Goal: Information Seeking & Learning: Check status

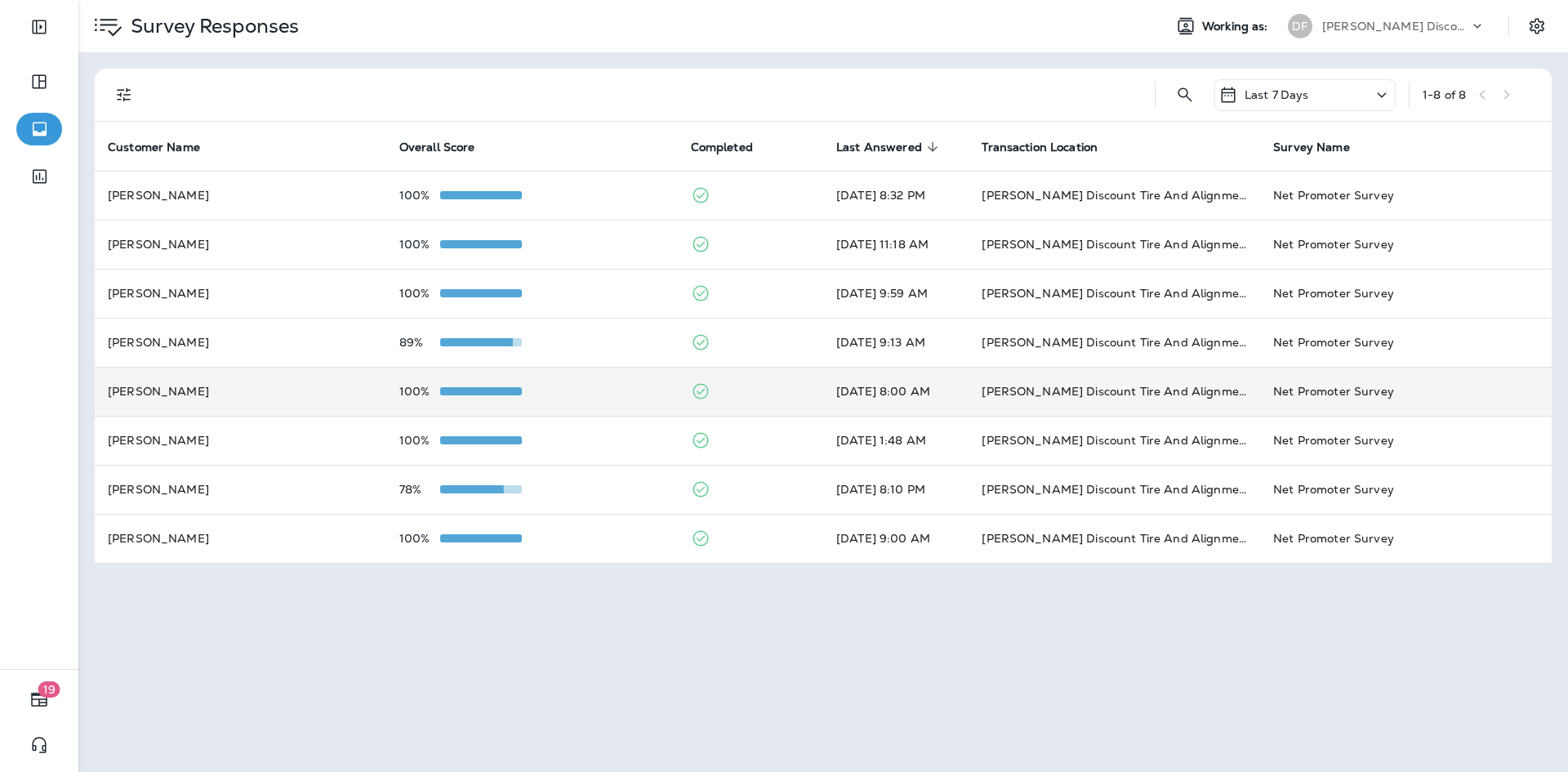
click at [367, 407] on td "[PERSON_NAME]" at bounding box center [239, 391] width 291 height 49
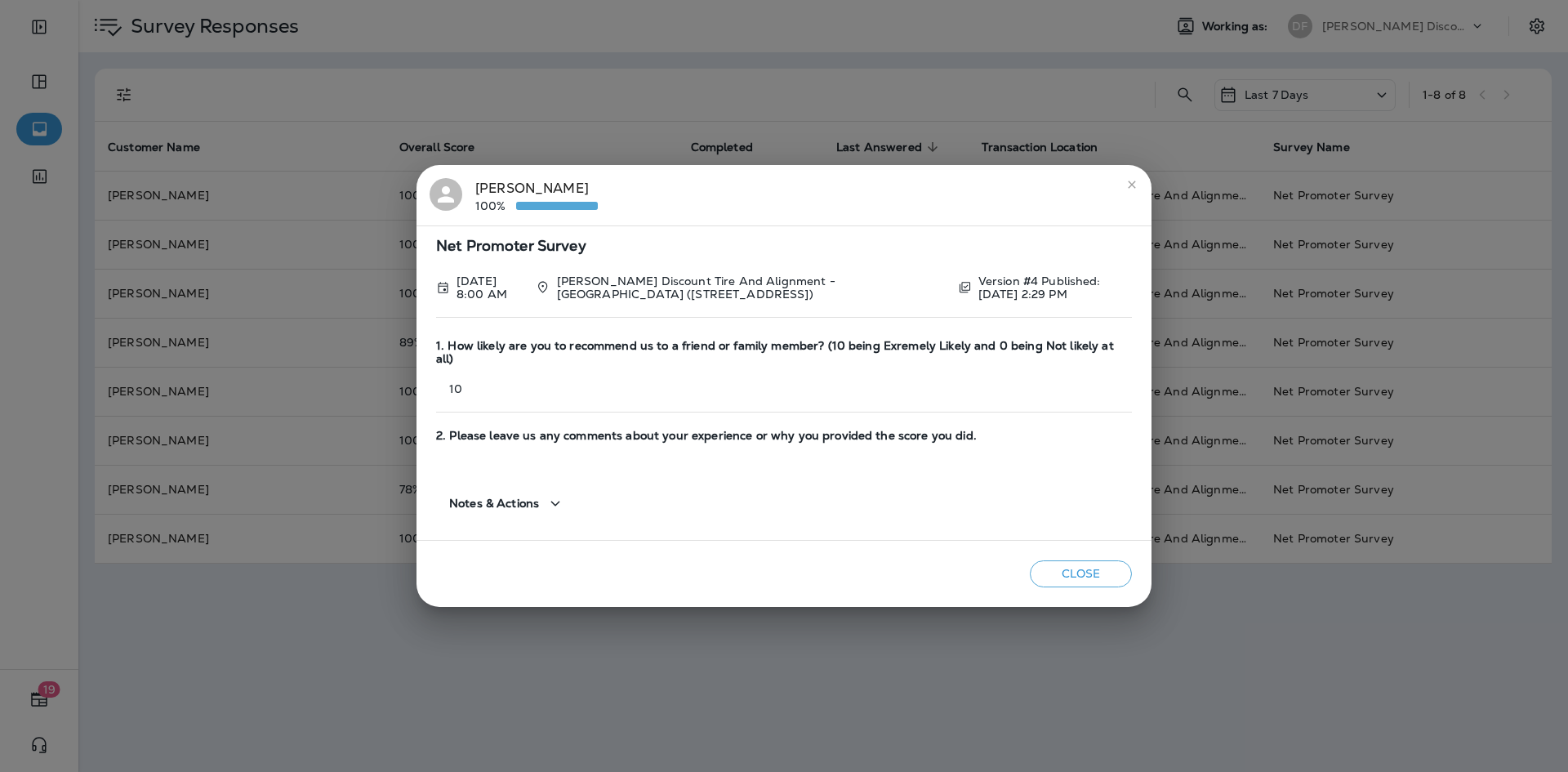
click at [1127, 190] on icon "close" at bounding box center [1132, 185] width 13 height 13
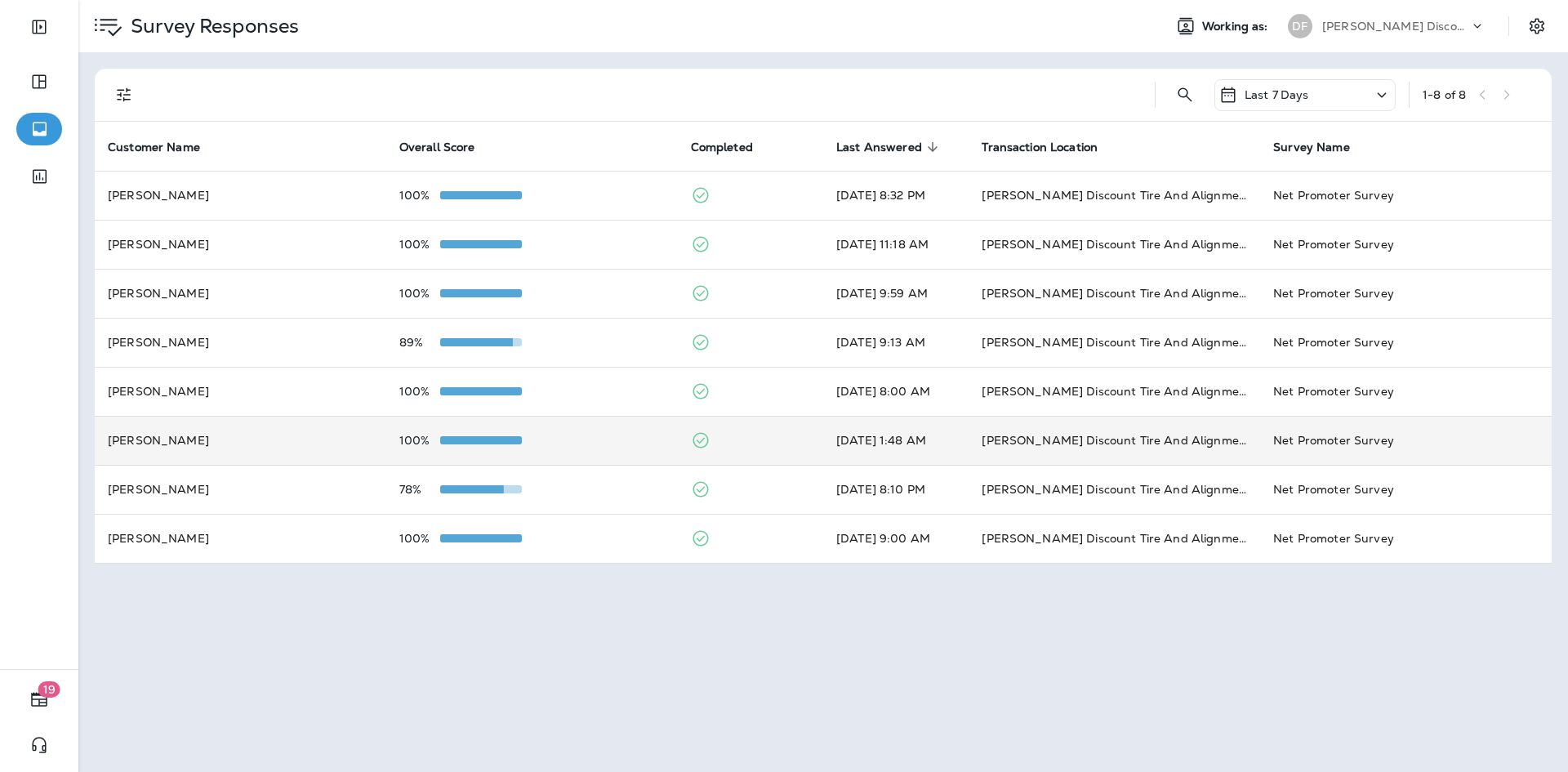
click at [214, 439] on td "[PERSON_NAME]" at bounding box center [239, 440] width 291 height 49
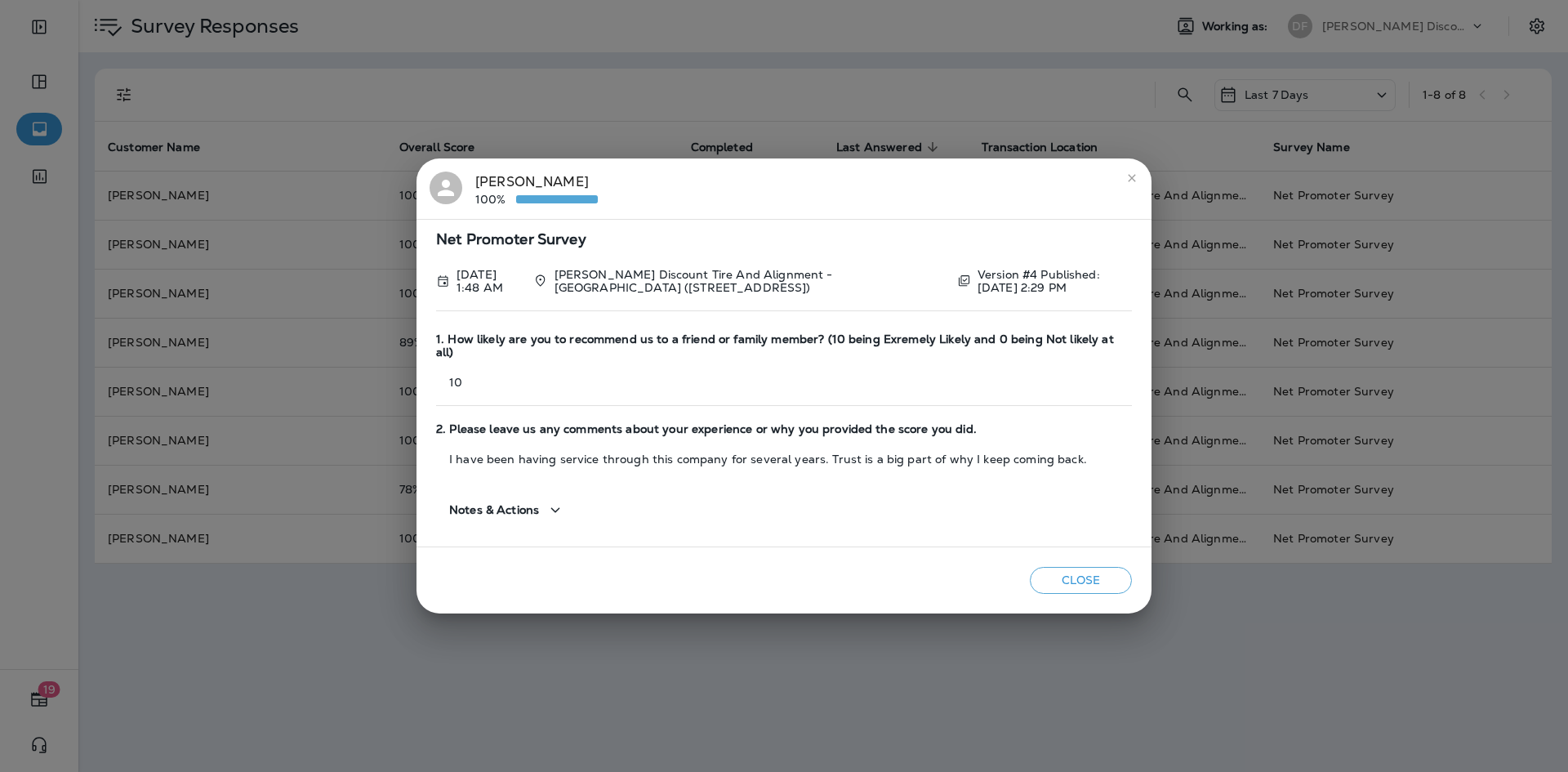
click at [1131, 185] on icon "close" at bounding box center [1132, 178] width 13 height 13
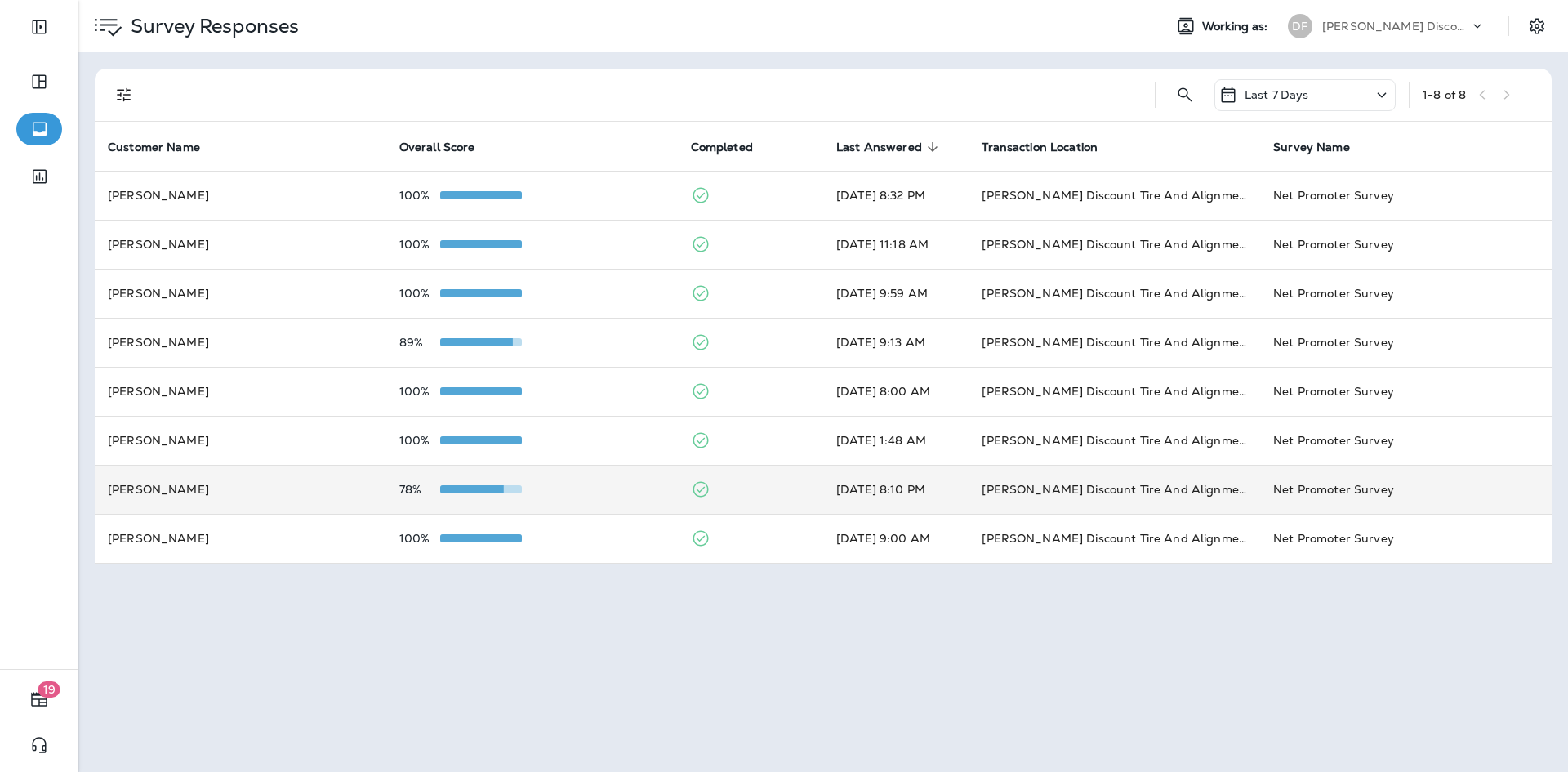
click at [231, 473] on td "[PERSON_NAME]" at bounding box center [239, 488] width 291 height 49
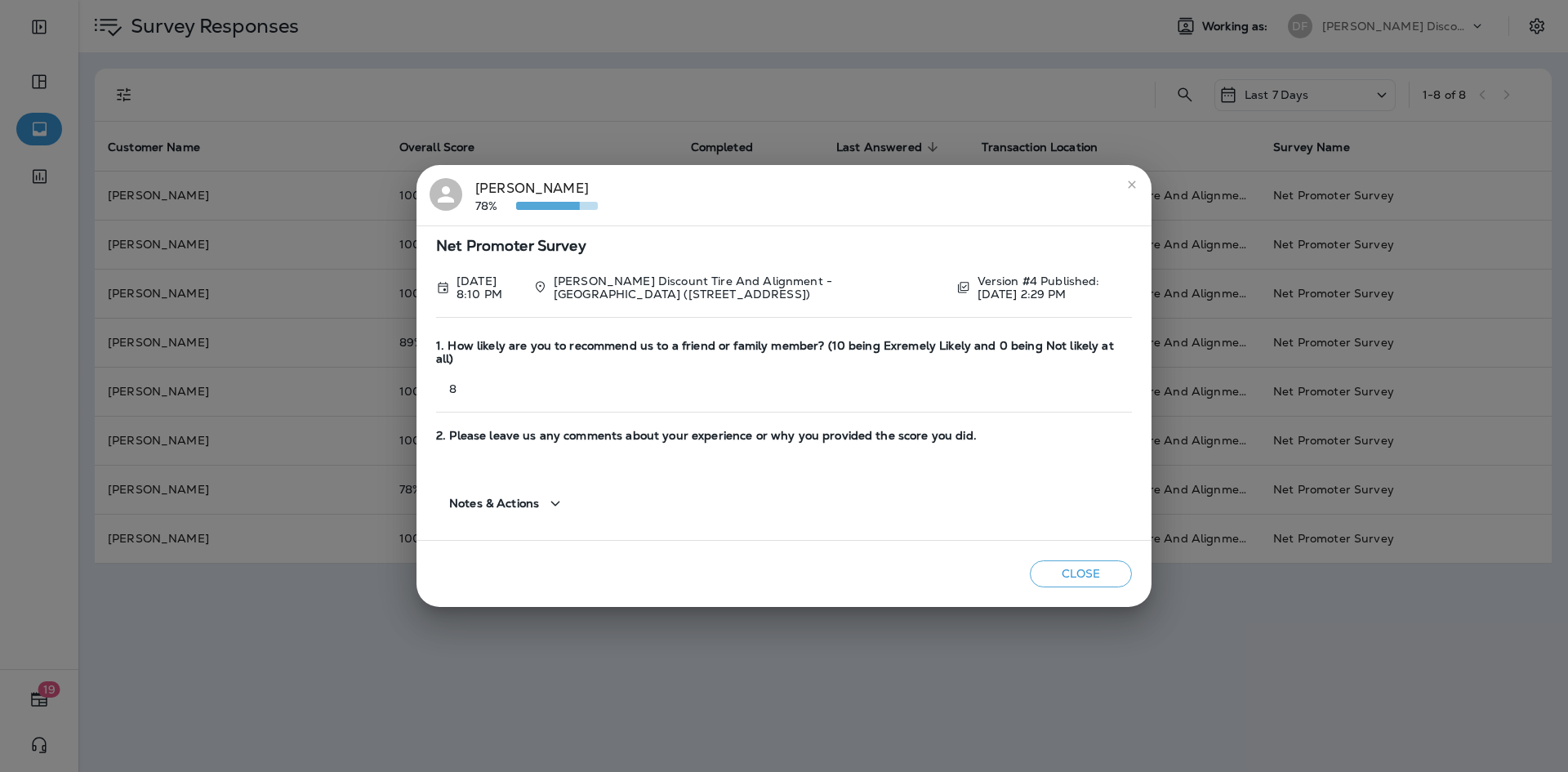
drag, startPoint x: 1129, startPoint y: 192, endPoint x: 1084, endPoint y: 225, distance: 55.8
click at [1128, 191] on icon "close" at bounding box center [1132, 185] width 13 height 13
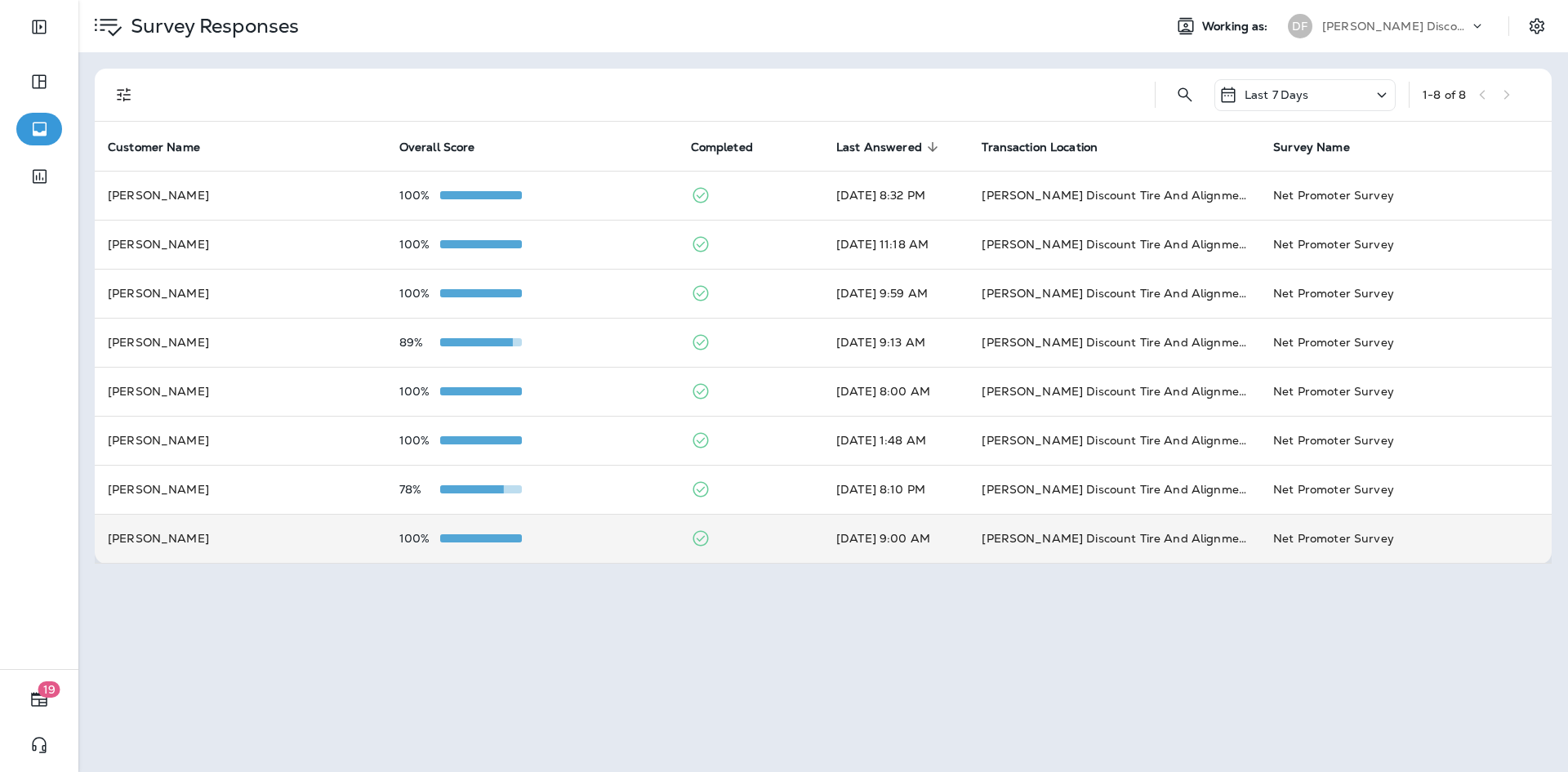
click at [307, 533] on td "[PERSON_NAME]" at bounding box center [239, 537] width 291 height 49
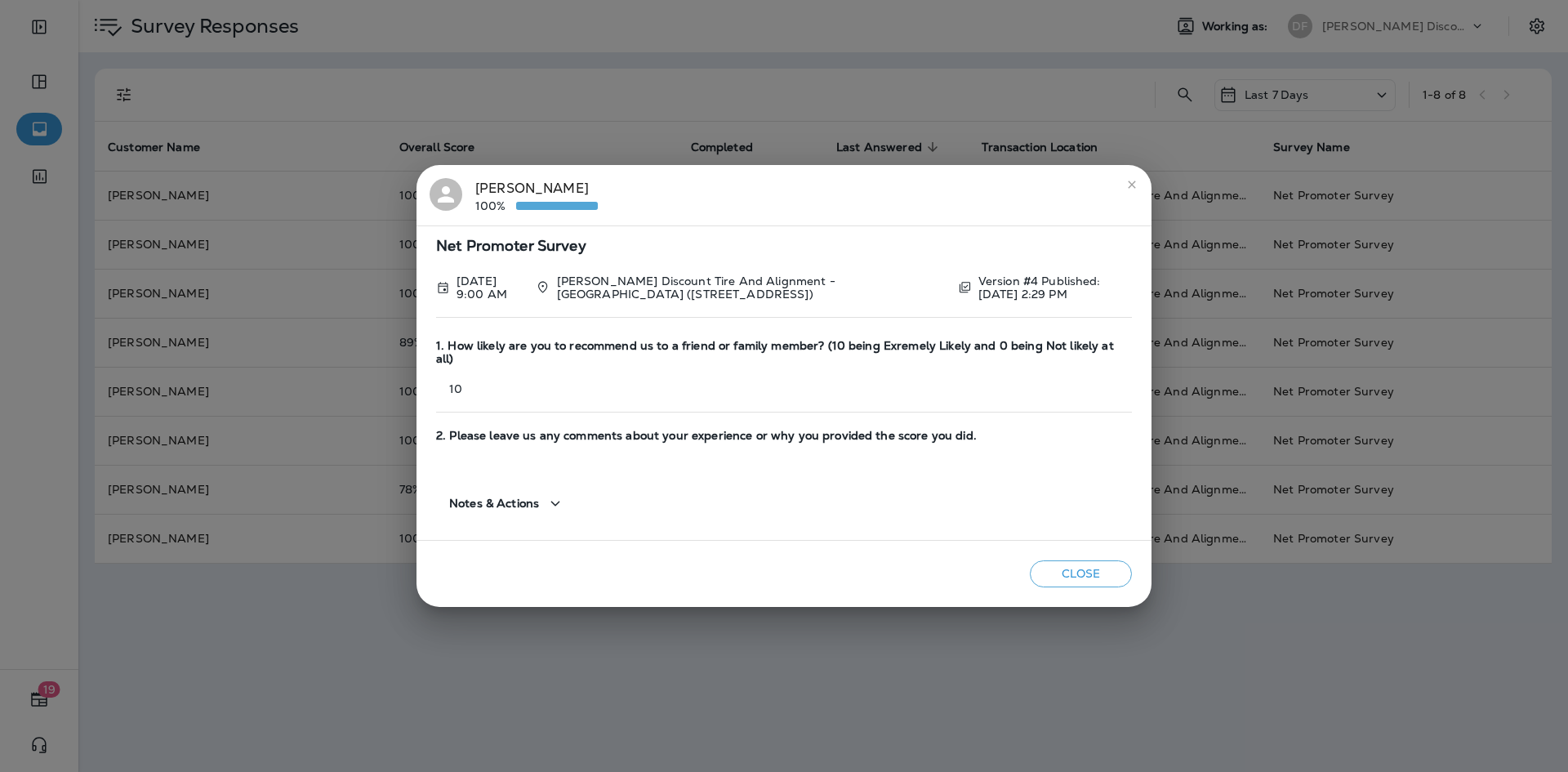
click at [1138, 192] on button "close" at bounding box center [1132, 184] width 26 height 26
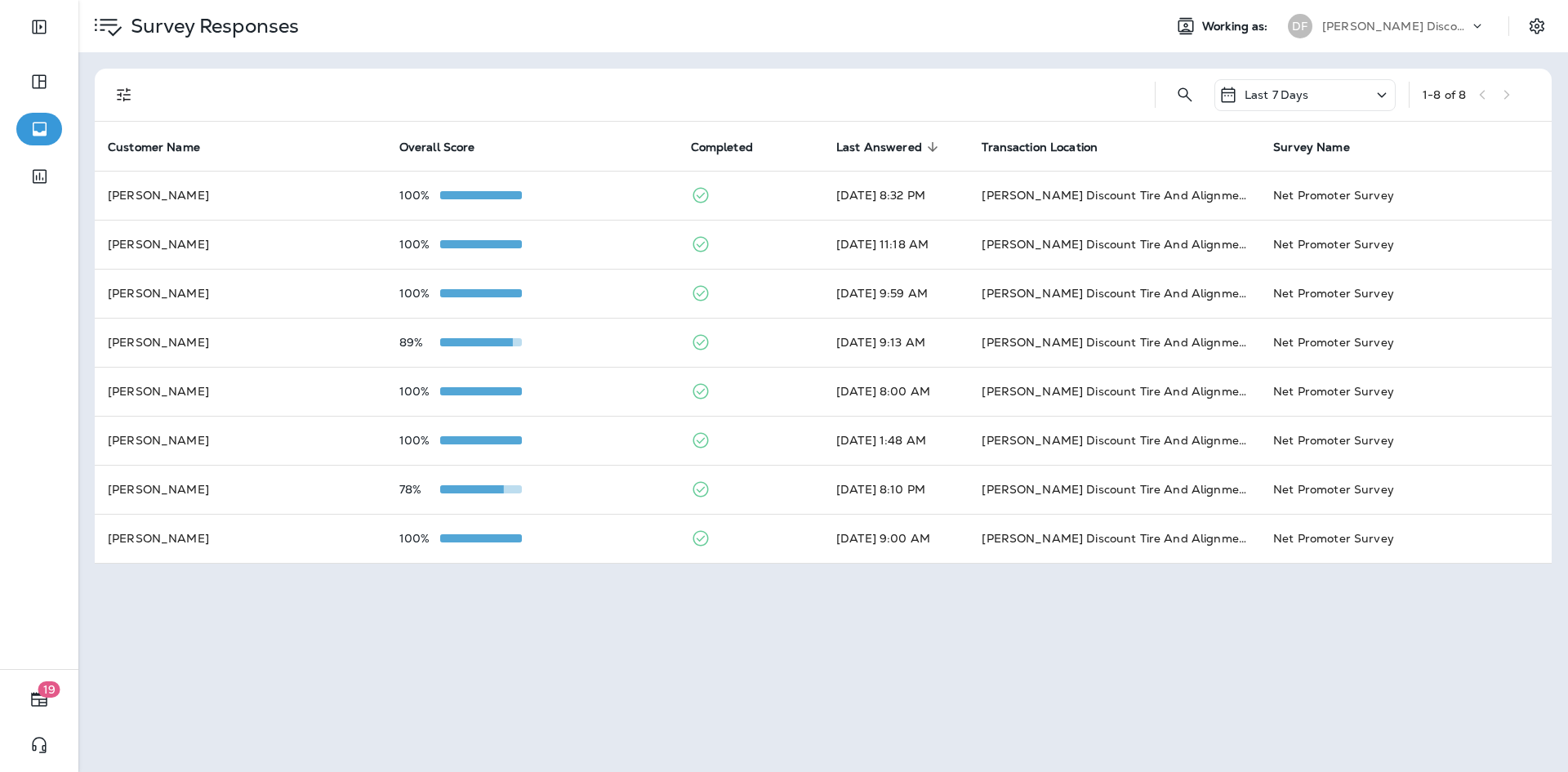
click at [1370, 89] on div "Last 7 Days" at bounding box center [1305, 95] width 181 height 31
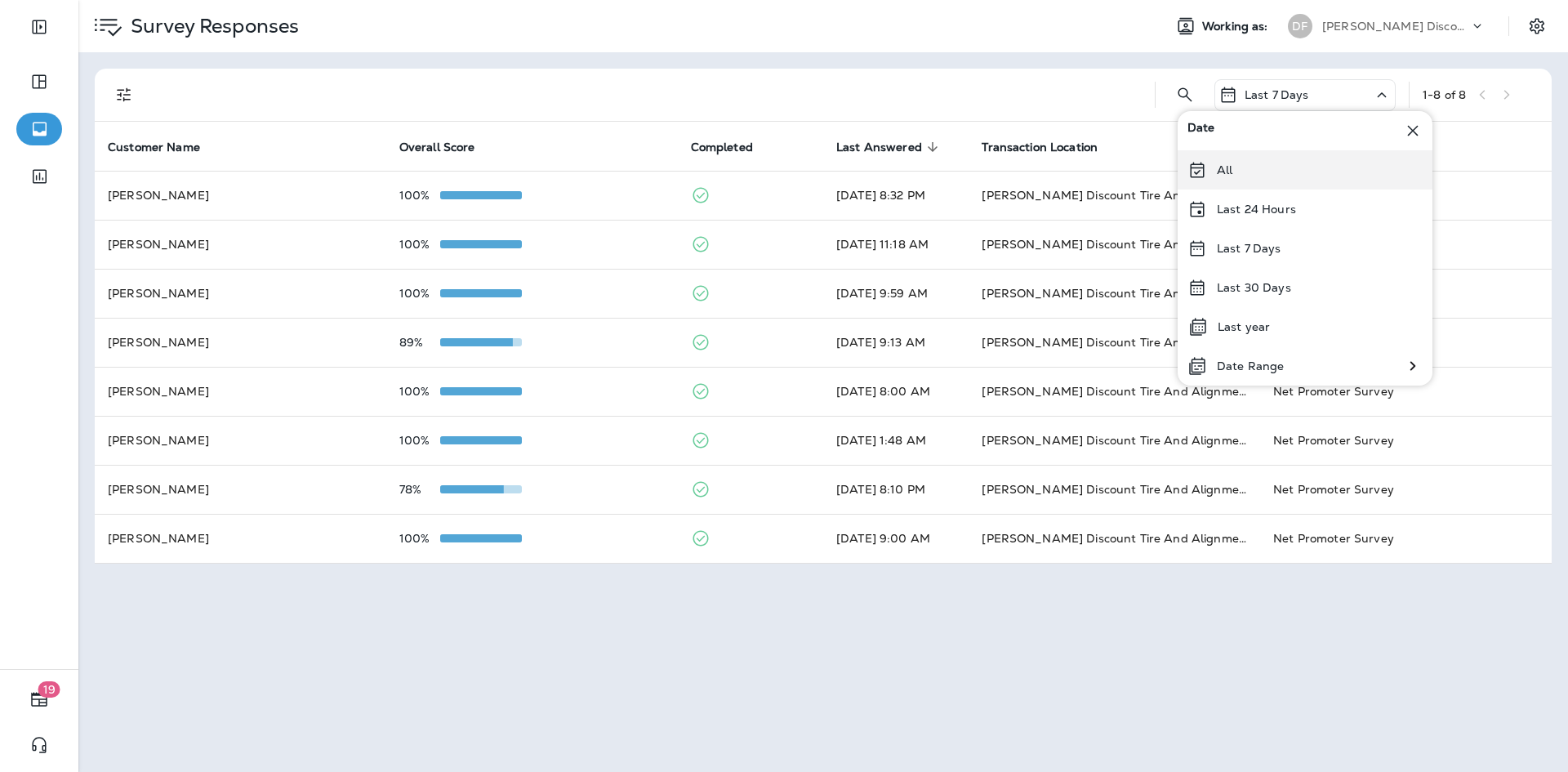
click at [1282, 177] on div "All" at bounding box center [1305, 169] width 255 height 39
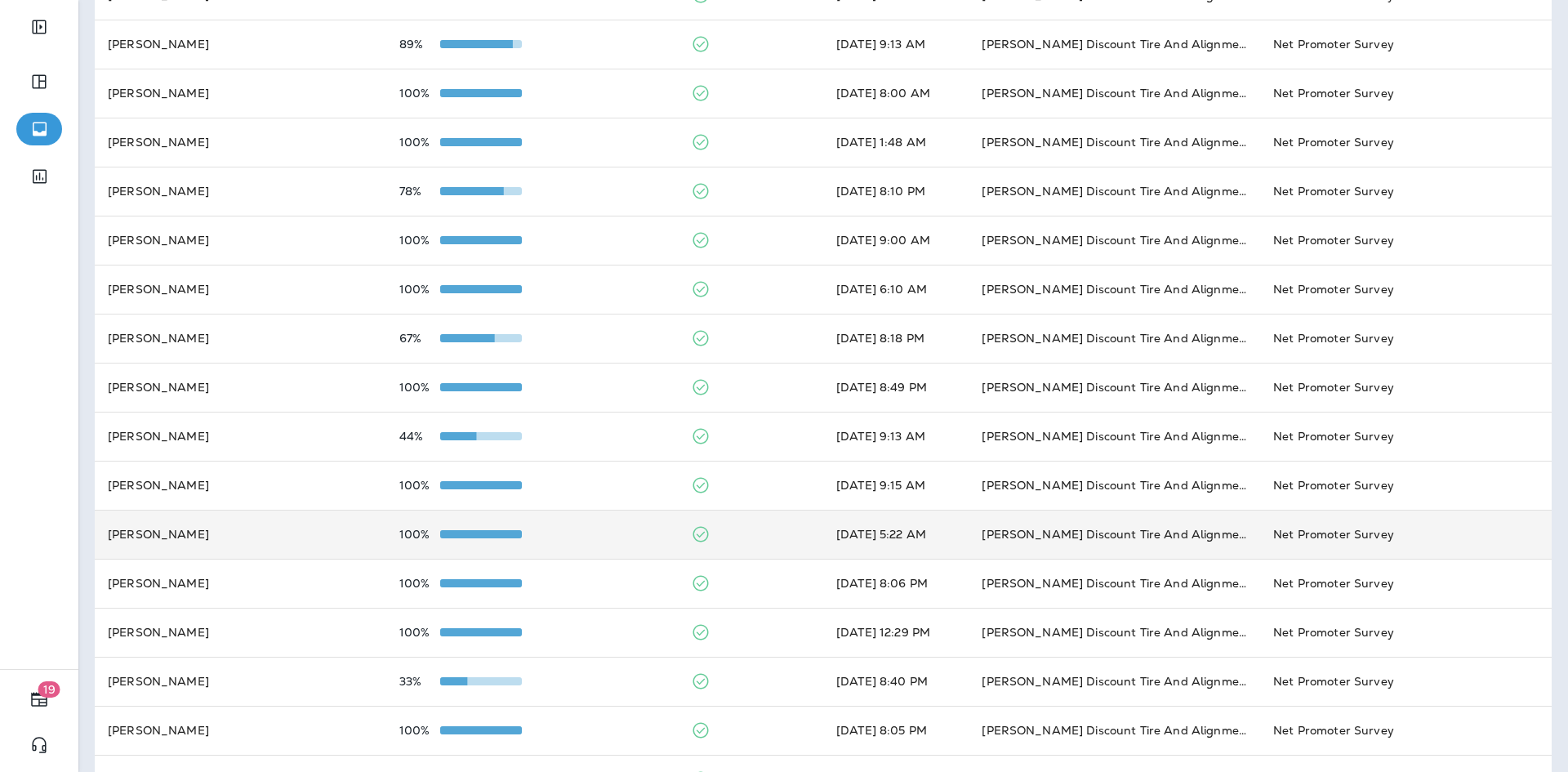
scroll to position [326, 0]
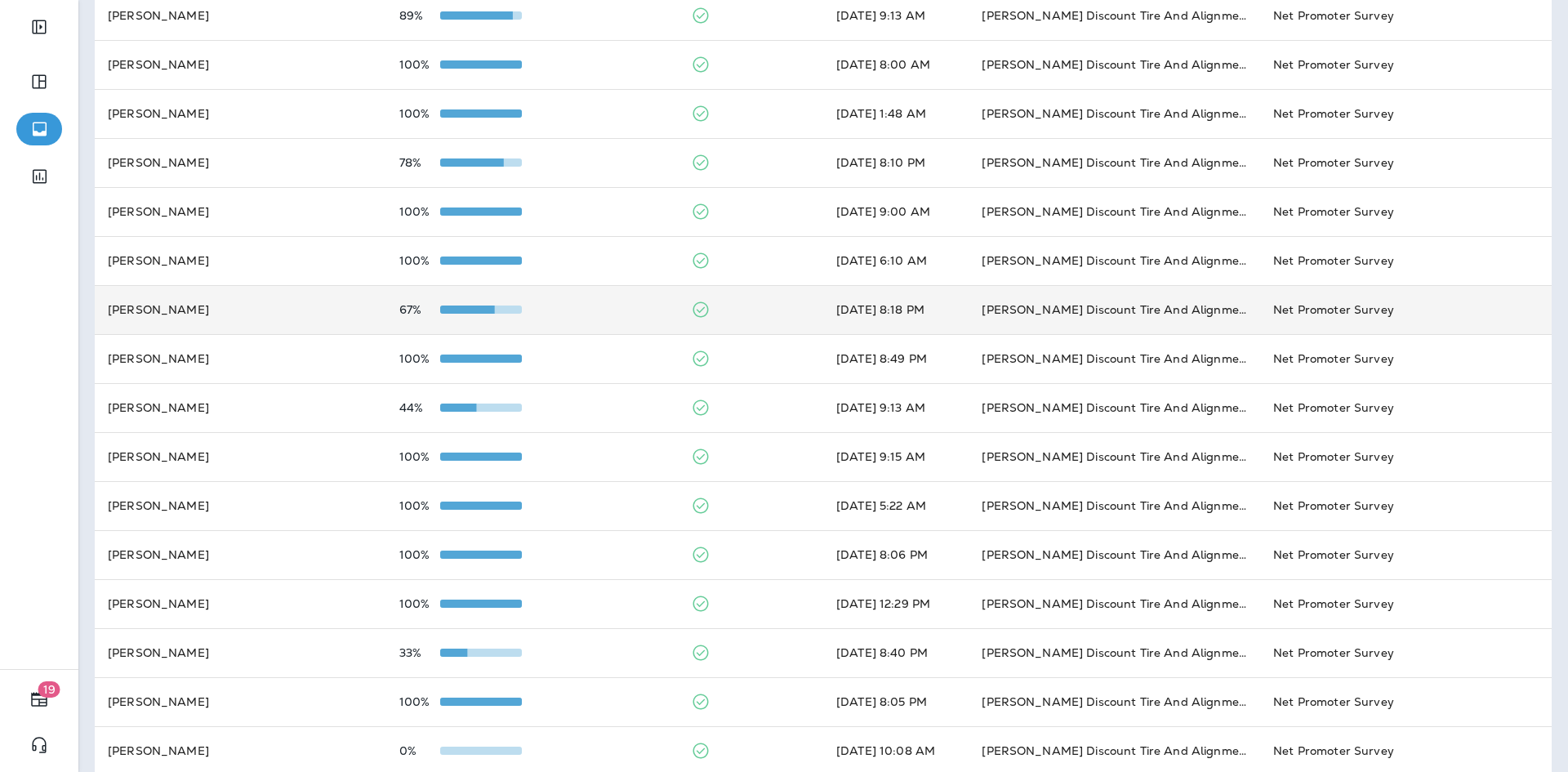
click at [476, 304] on div at bounding box center [481, 310] width 81 height 13
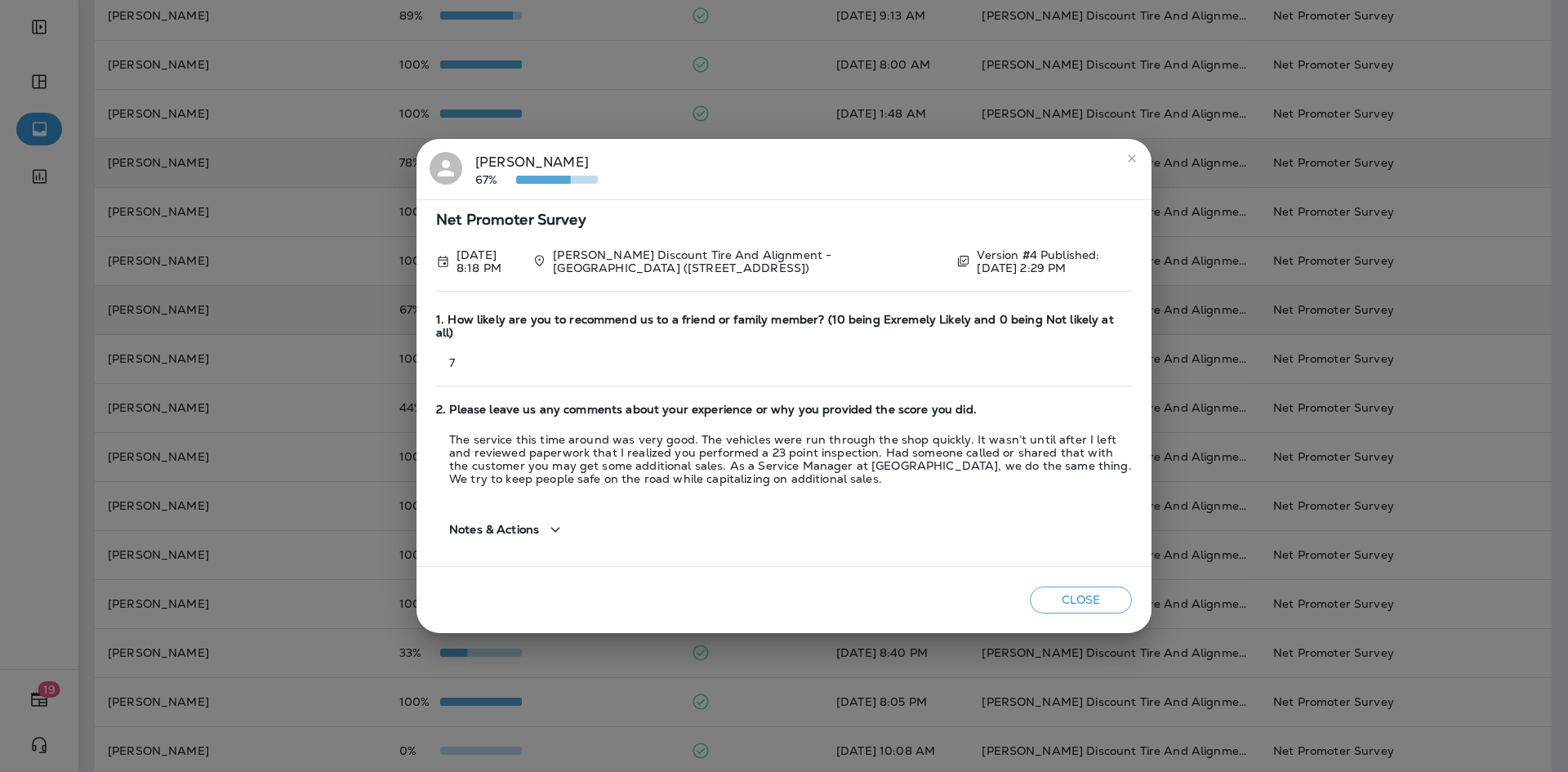
drag, startPoint x: 1133, startPoint y: 164, endPoint x: 1113, endPoint y: 176, distance: 23.3
click at [1133, 163] on icon "close" at bounding box center [1132, 158] width 13 height 13
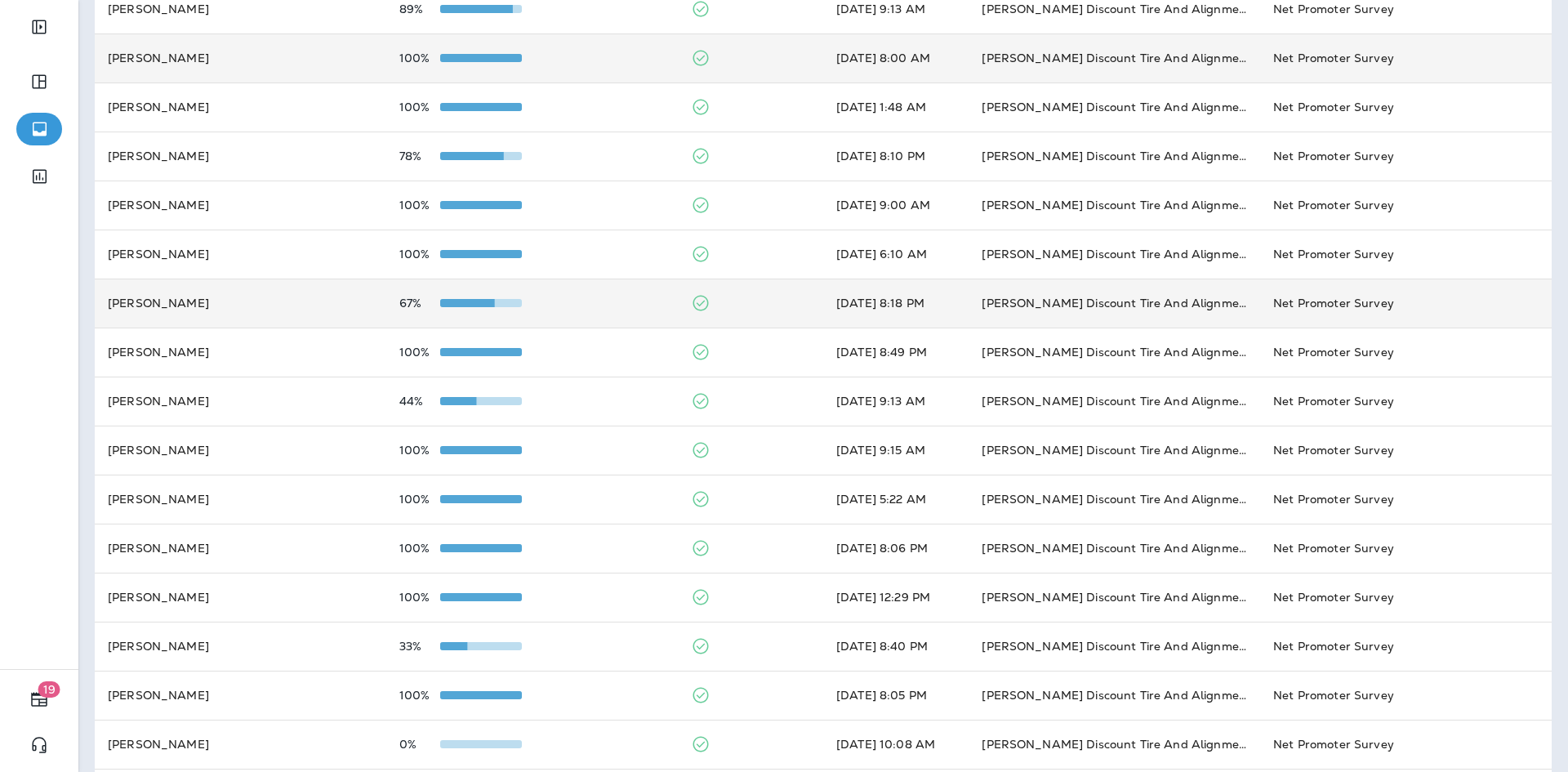
scroll to position [396, 0]
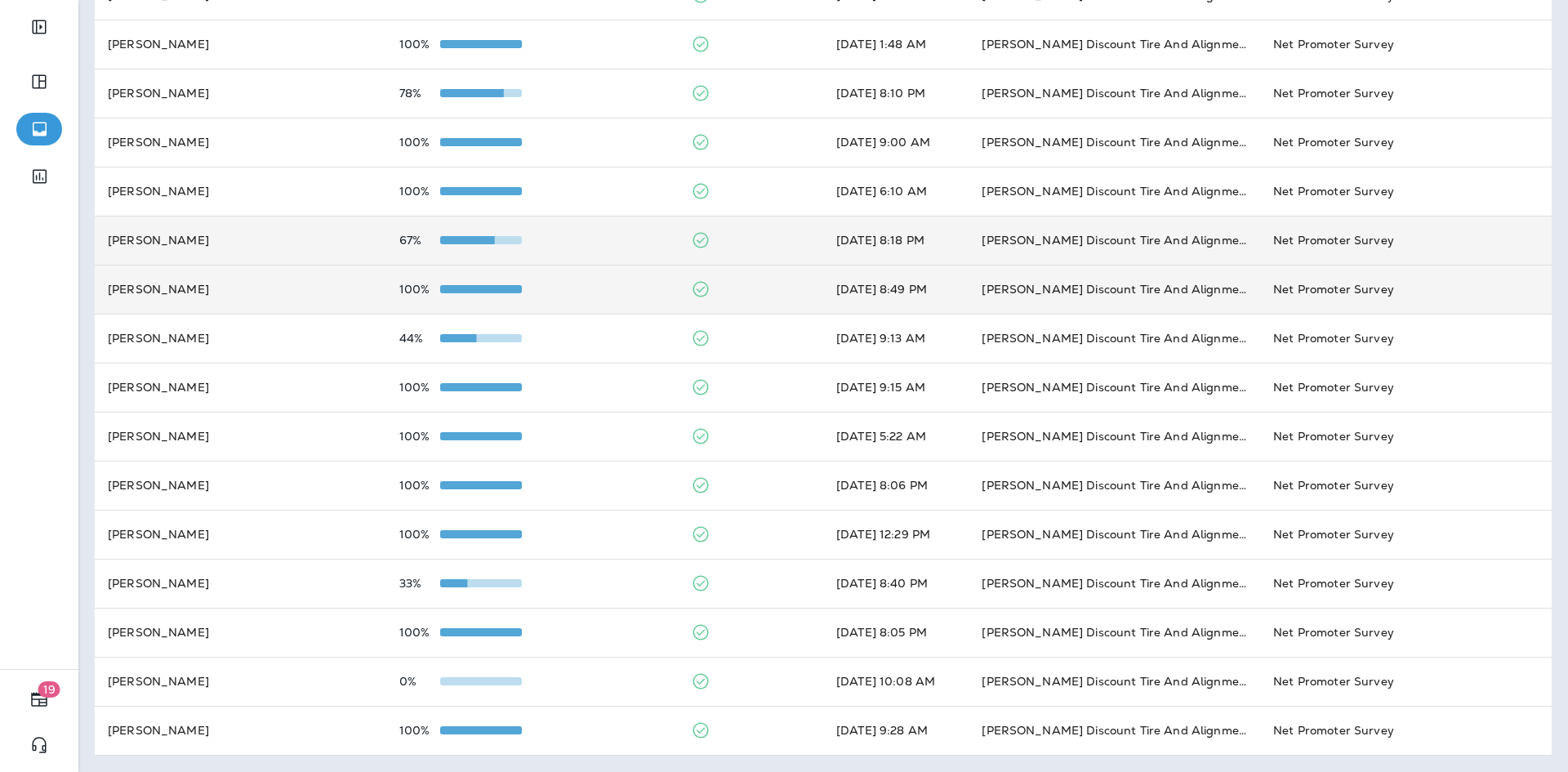
click at [193, 279] on td "[PERSON_NAME]" at bounding box center [239, 288] width 291 height 49
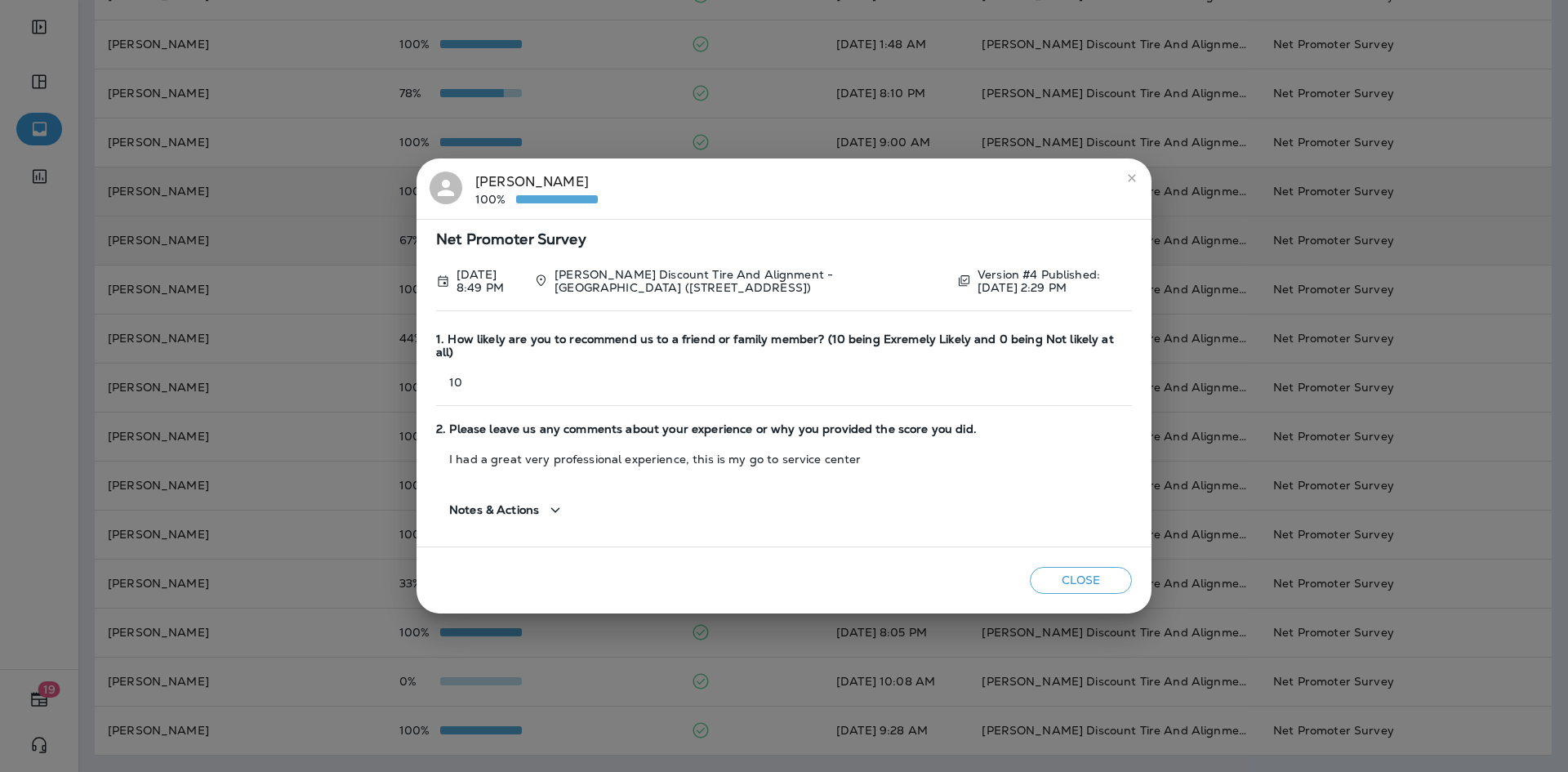
click at [1132, 185] on icon "close" at bounding box center [1132, 178] width 13 height 13
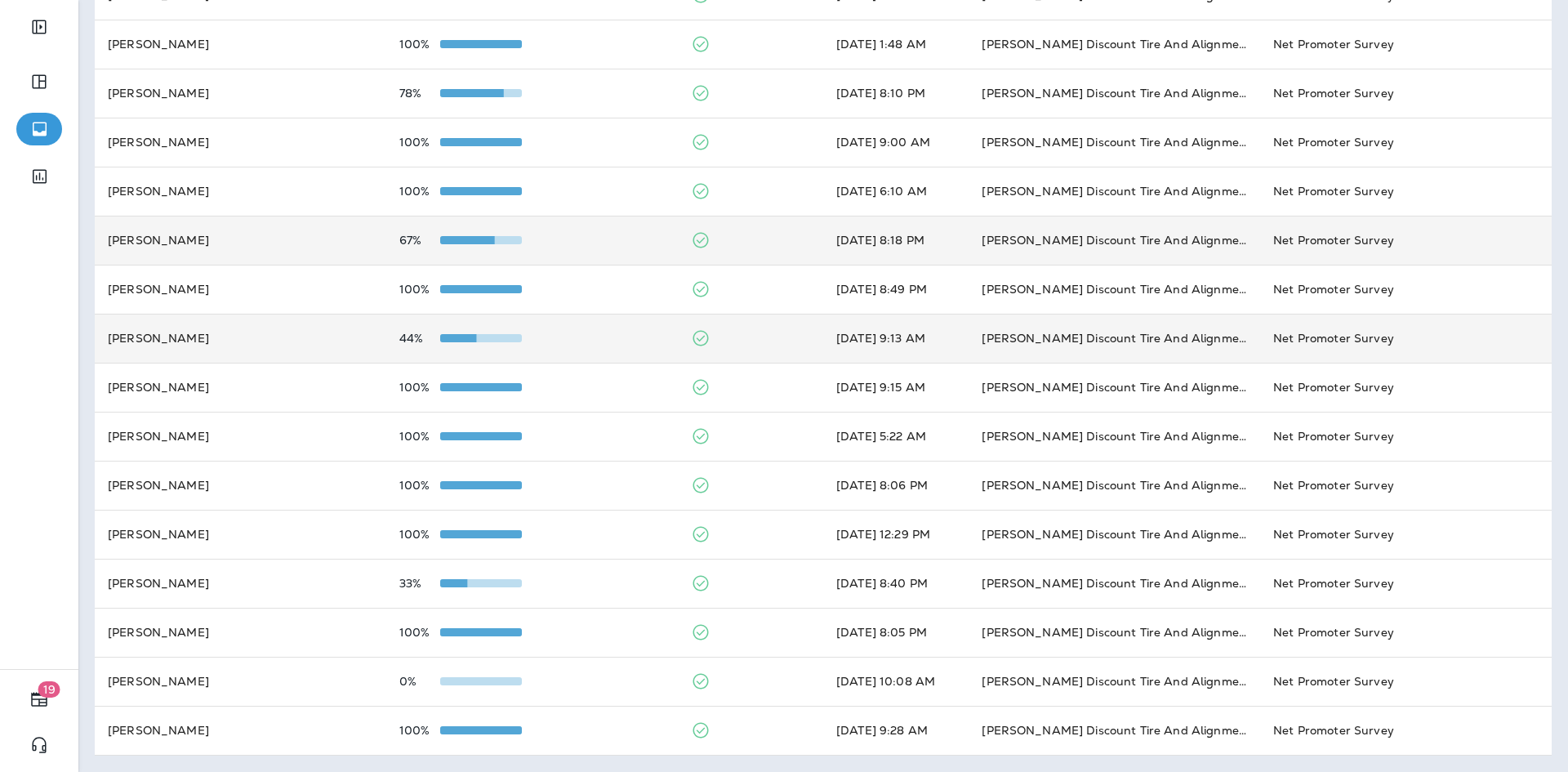
click at [205, 337] on td "[PERSON_NAME]" at bounding box center [239, 337] width 291 height 49
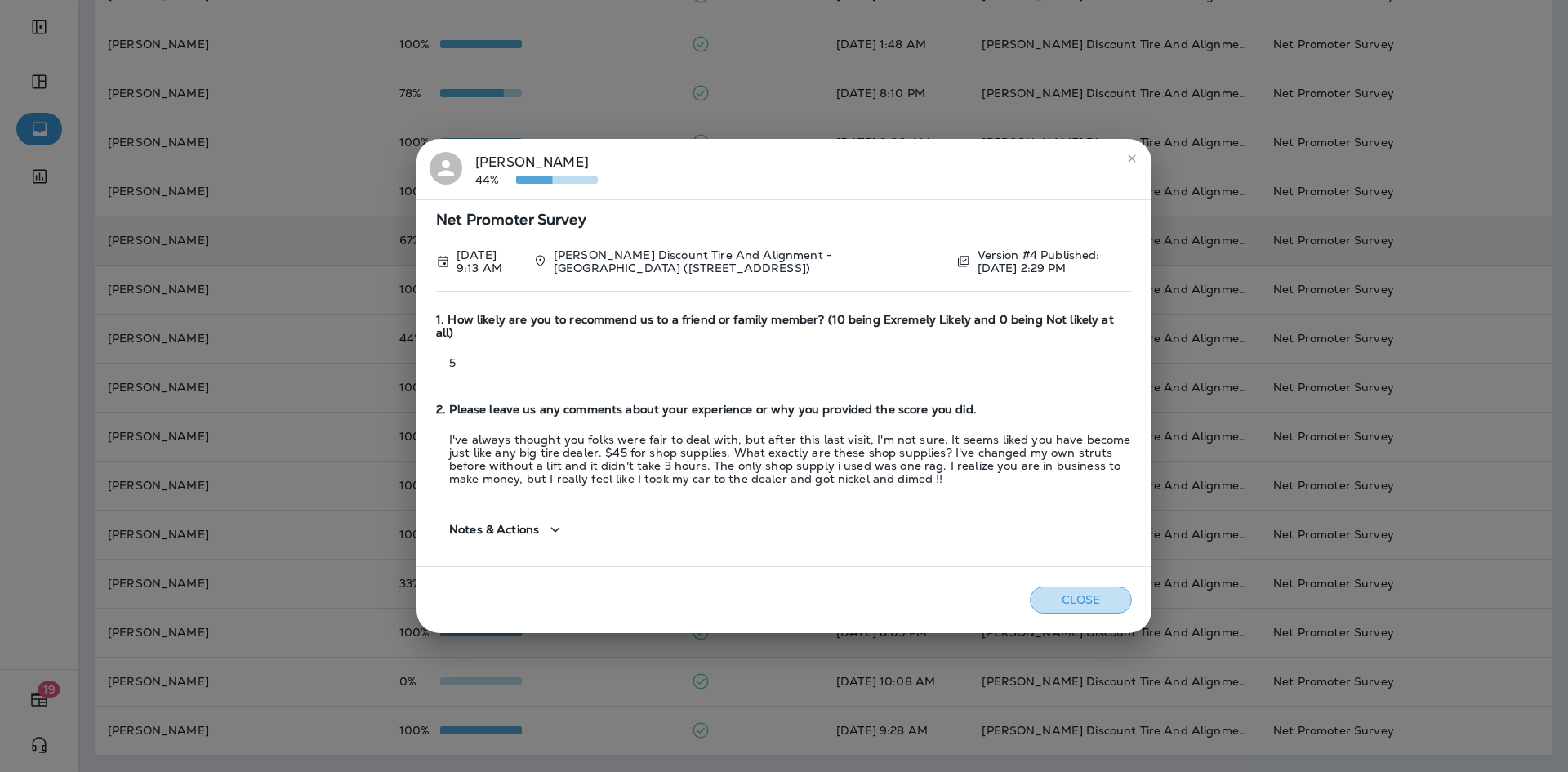
click at [1073, 586] on button "Close" at bounding box center [1081, 599] width 102 height 27
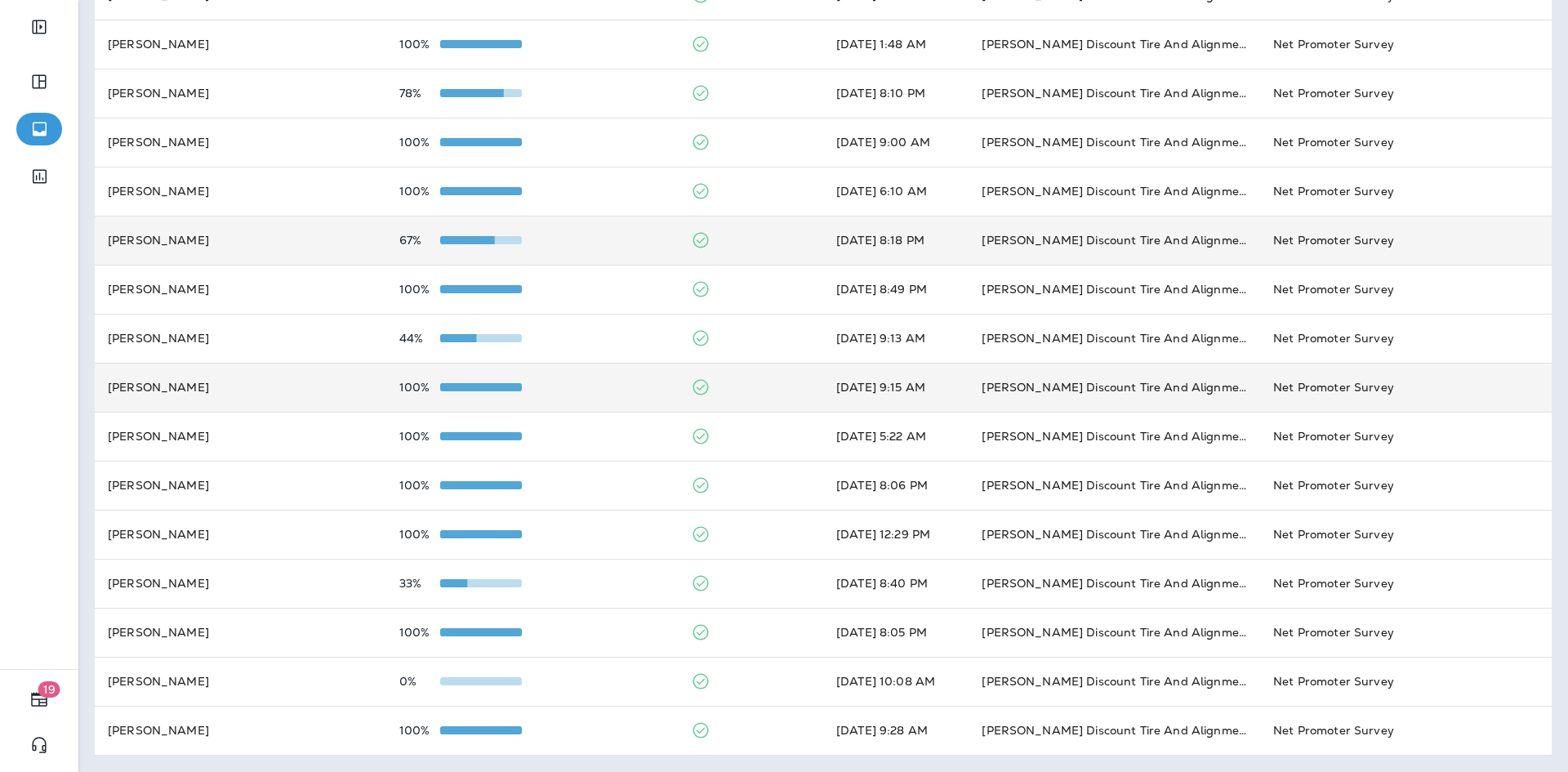
click at [270, 381] on td "[PERSON_NAME]" at bounding box center [239, 386] width 291 height 49
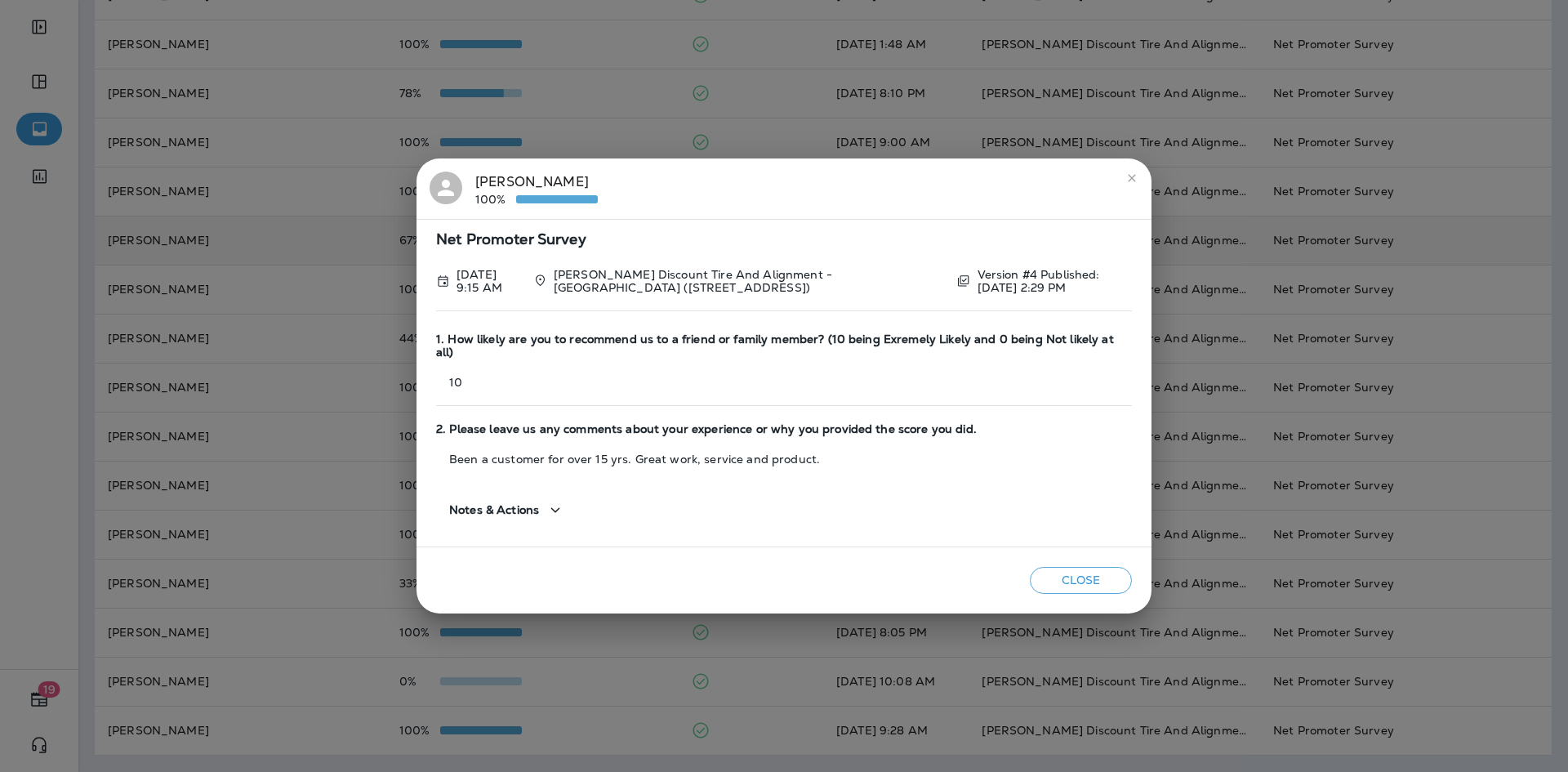
click at [1134, 185] on icon "close" at bounding box center [1132, 178] width 13 height 13
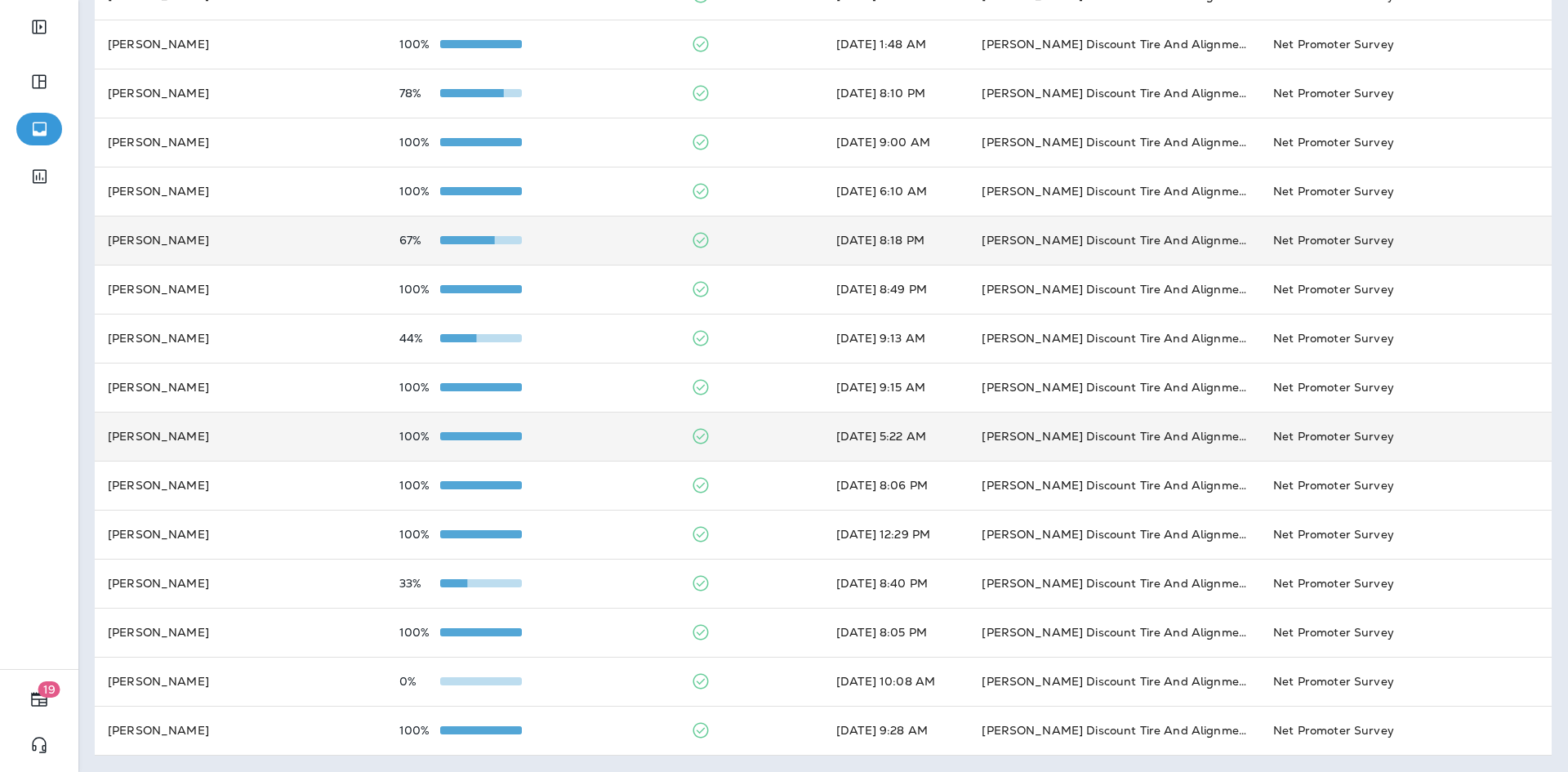
click at [248, 434] on td "[PERSON_NAME]" at bounding box center [239, 435] width 291 height 49
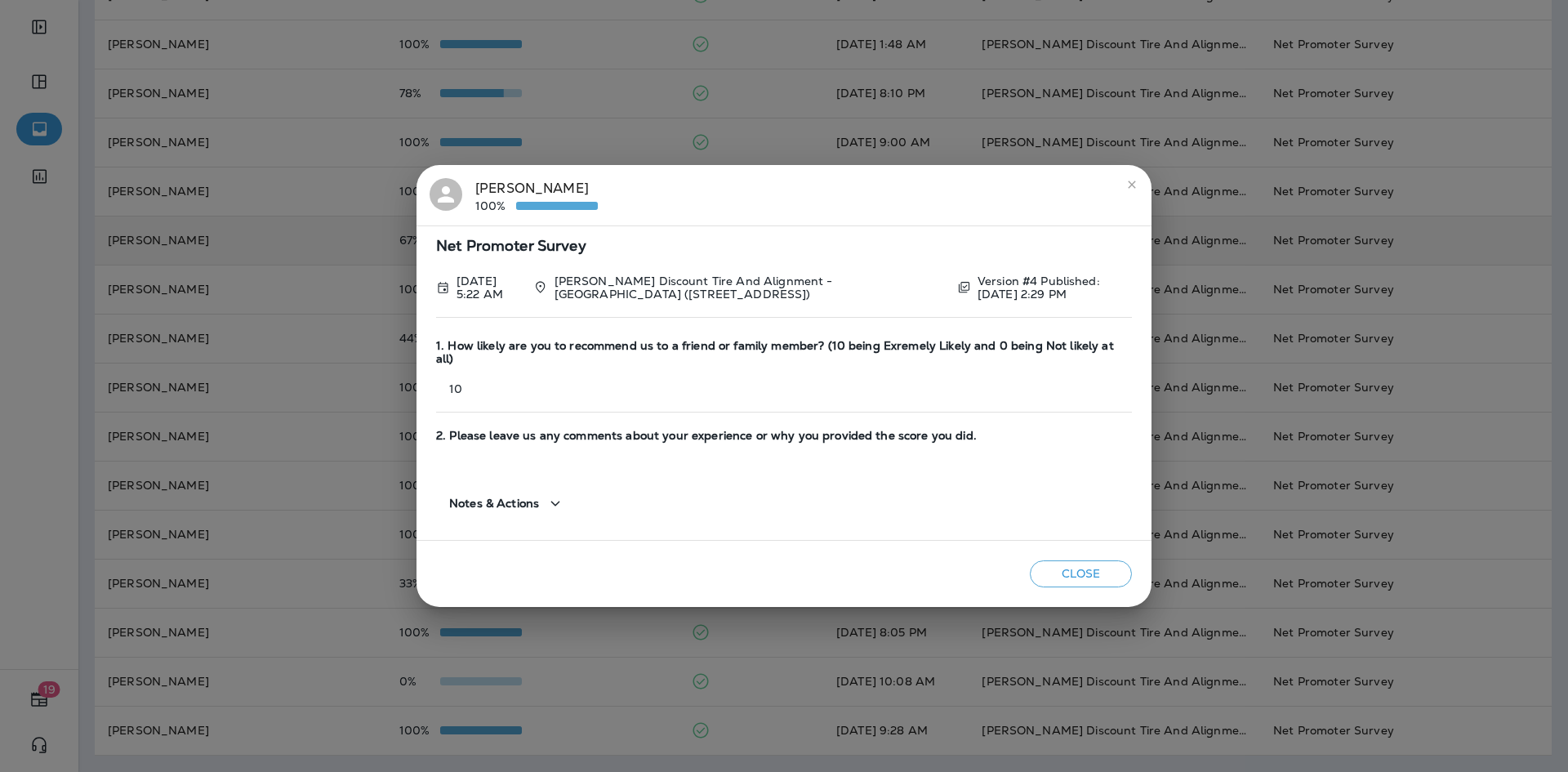
click at [1137, 187] on icon "close" at bounding box center [1132, 185] width 13 height 13
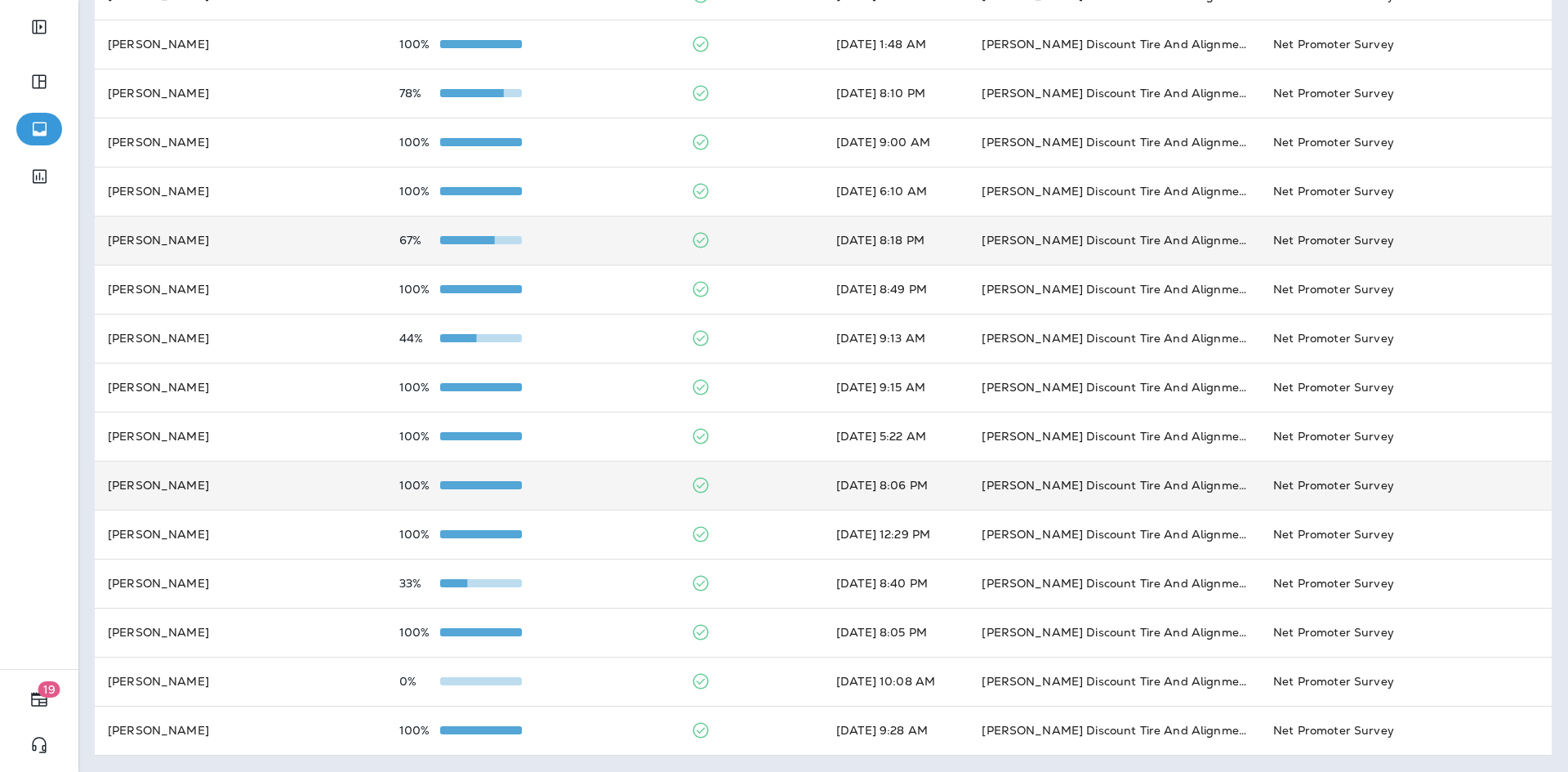
click at [248, 485] on td "[PERSON_NAME]" at bounding box center [239, 484] width 291 height 49
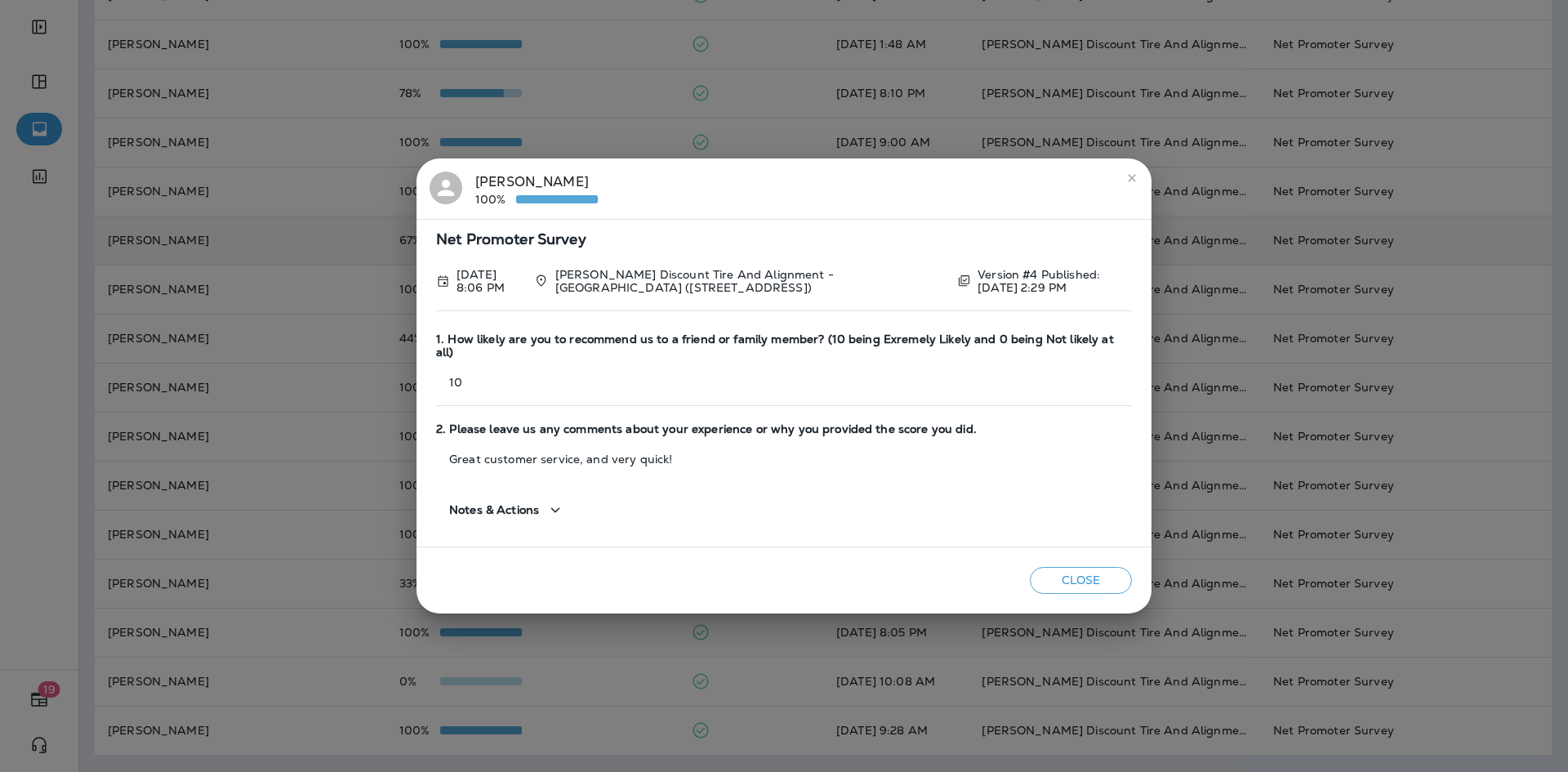
click at [225, 526] on div "[PERSON_NAME] 100% Net Promoter Survey [DATE] 8:06 PM [PERSON_NAME] Discount Ti…" at bounding box center [784, 386] width 1568 height 772
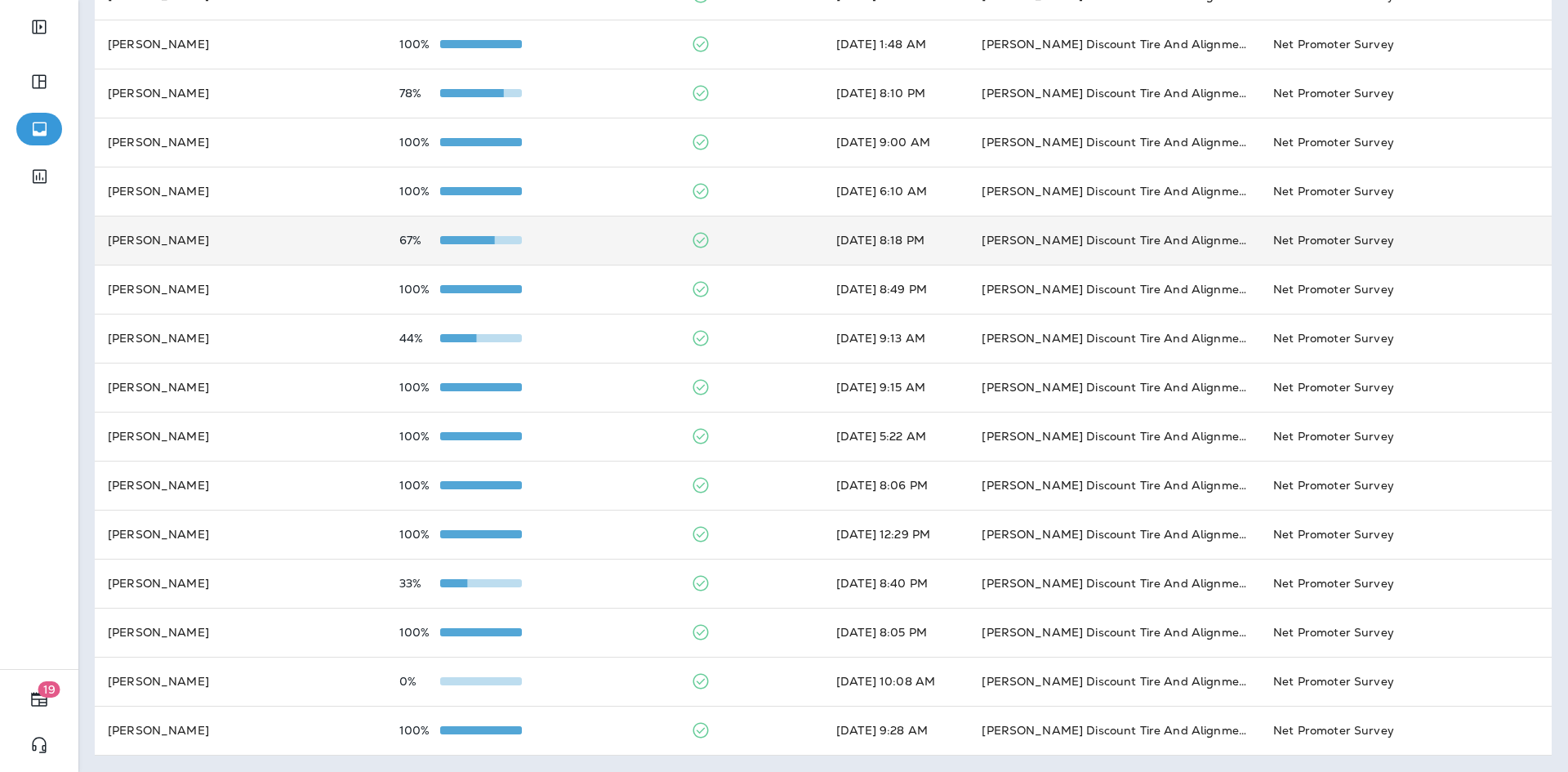
click at [225, 526] on td "[PERSON_NAME]" at bounding box center [239, 533] width 291 height 49
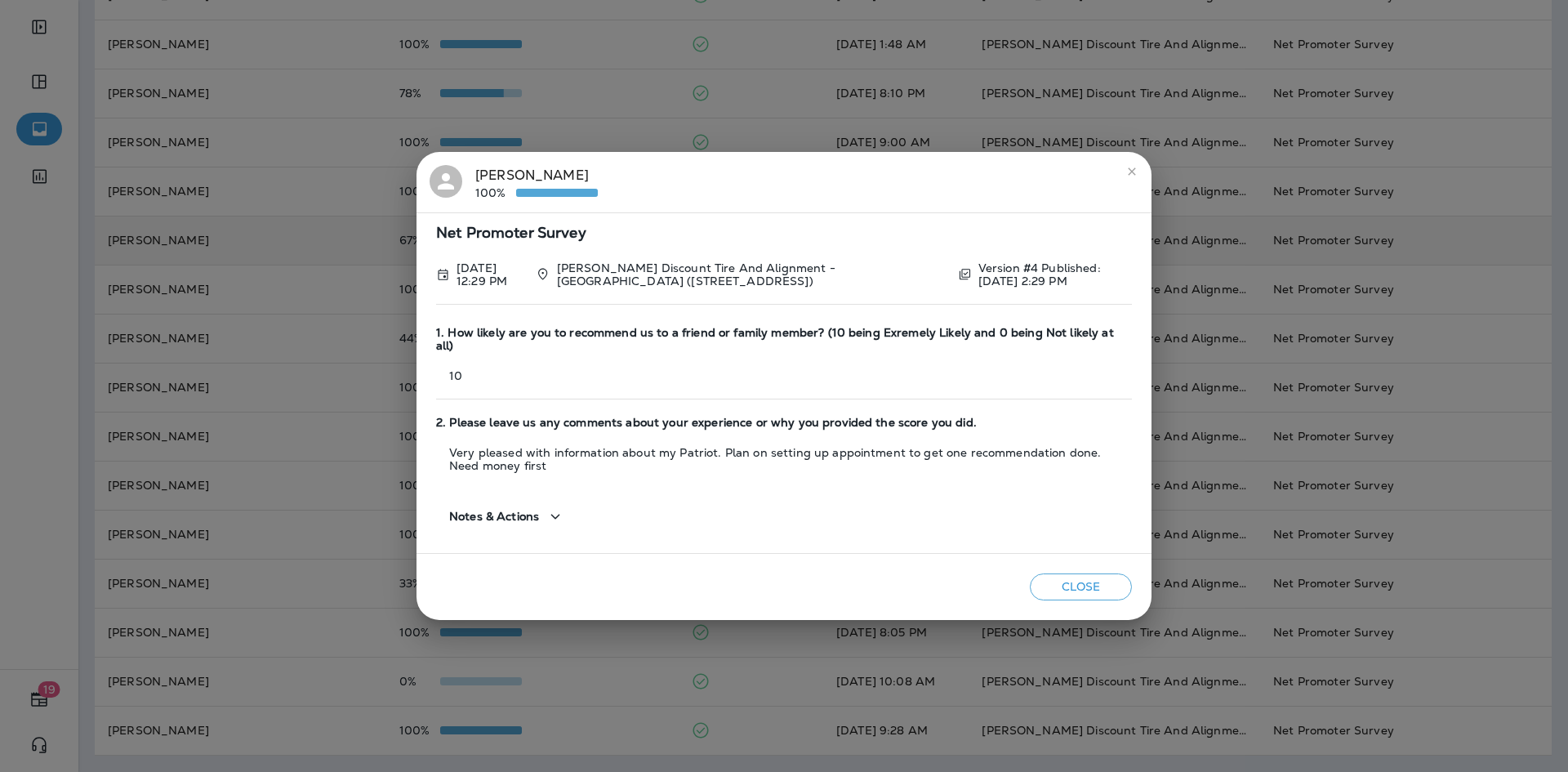
click at [225, 526] on div "[PERSON_NAME] 100% Net Promoter Survey [DATE] 12:29 PM [PERSON_NAME] Discount T…" at bounding box center [784, 386] width 1568 height 772
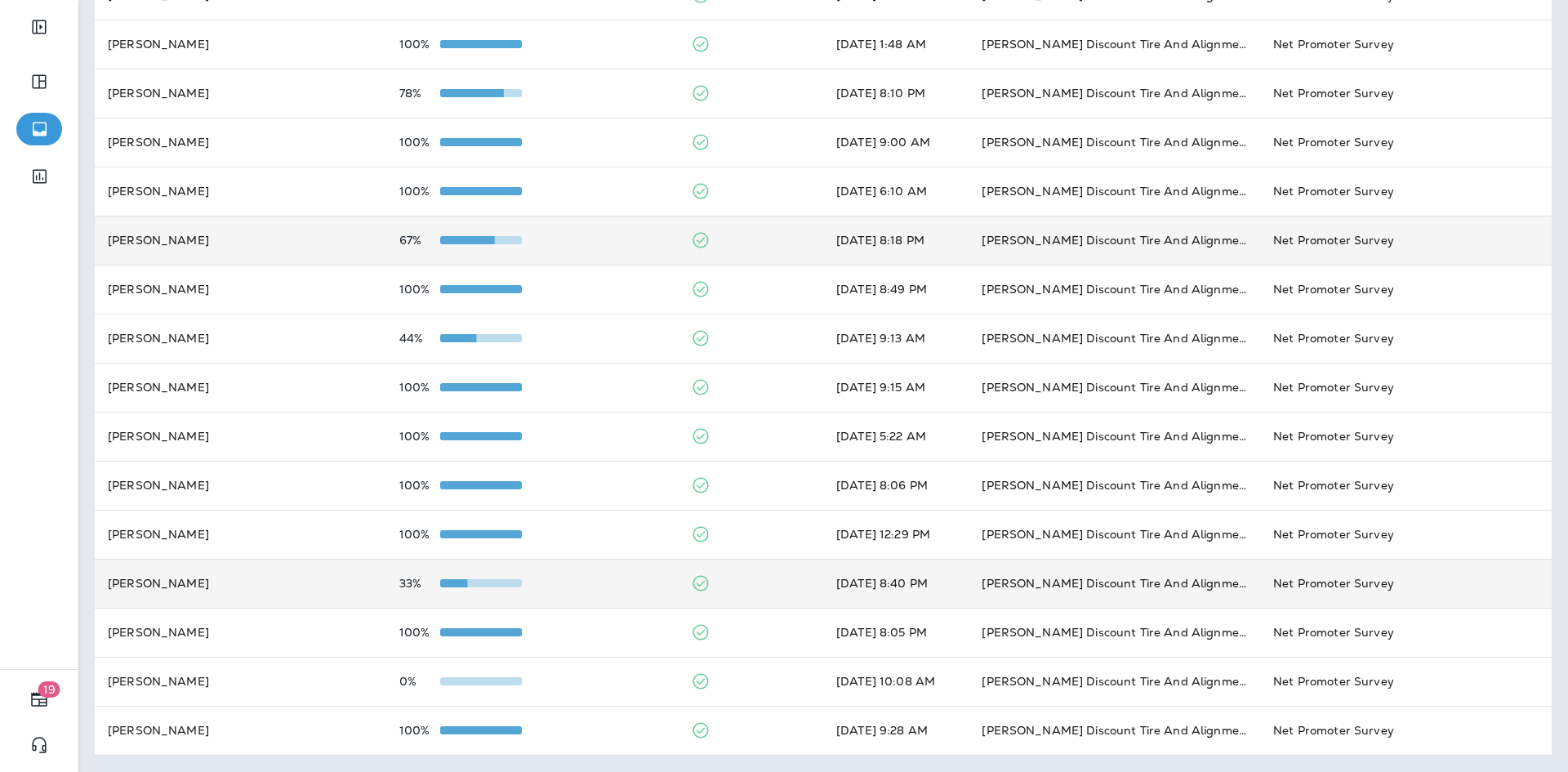
click at [196, 565] on td "[PERSON_NAME]" at bounding box center [239, 582] width 291 height 49
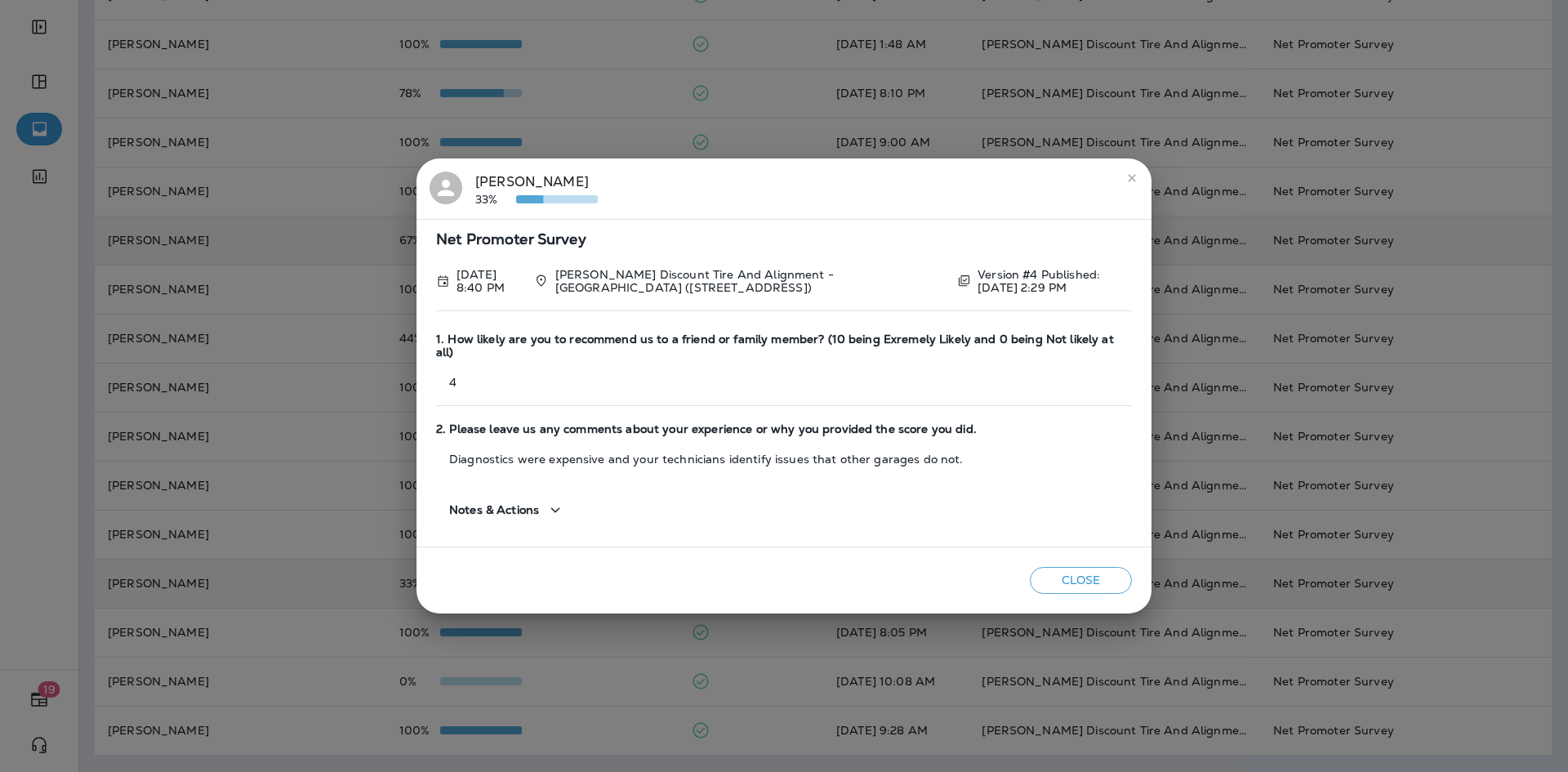
click at [196, 565] on div "[PERSON_NAME] 33% Net Promoter Survey [DATE] 8:40 PM [PERSON_NAME] Discount Tir…" at bounding box center [784, 386] width 1568 height 772
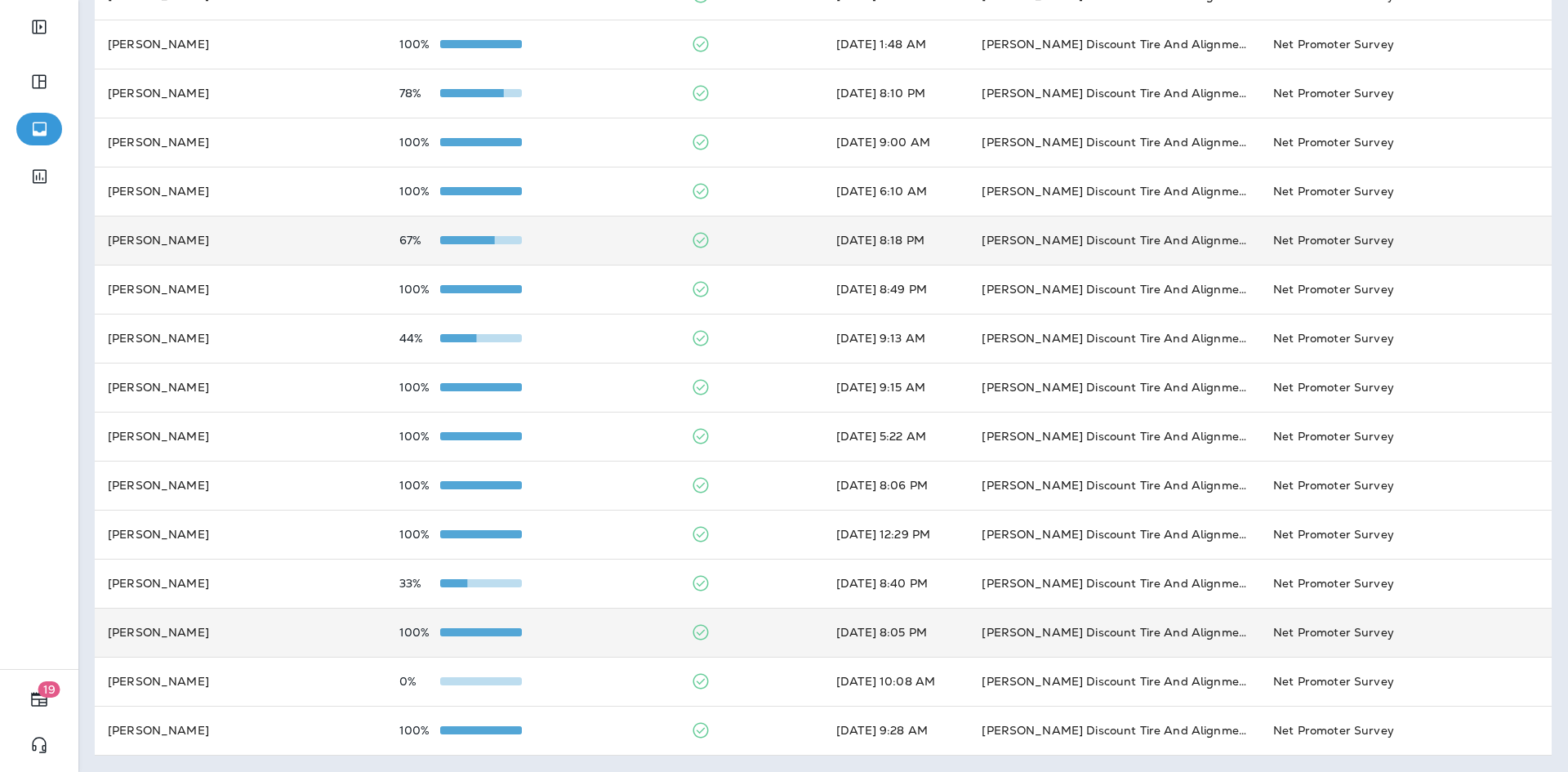
click at [206, 631] on td "[PERSON_NAME]" at bounding box center [239, 631] width 291 height 49
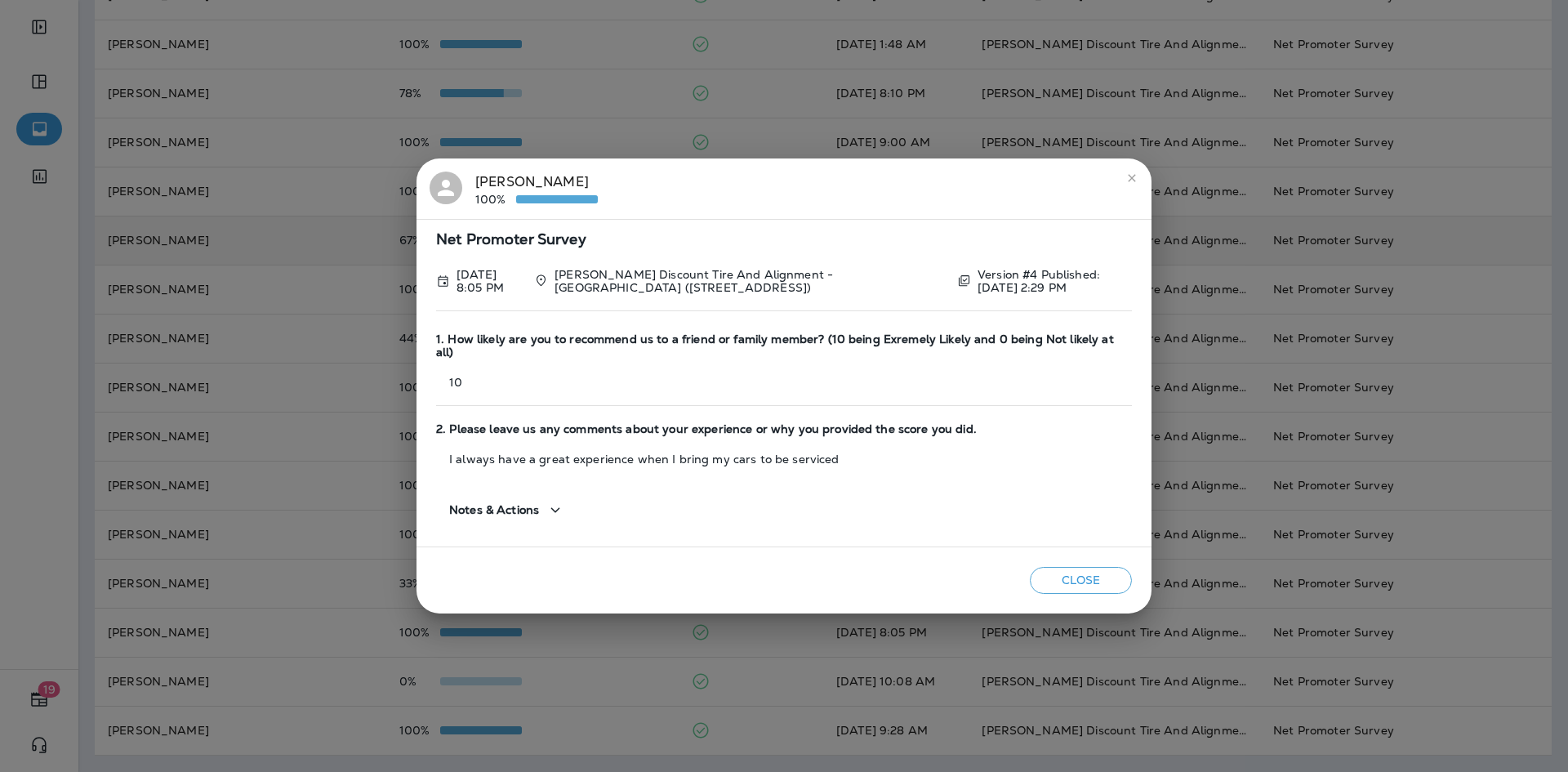
click at [141, 662] on div "[PERSON_NAME] 100% Net Promoter Survey [DATE] 8:05 PM [PERSON_NAME] Discount Ti…" at bounding box center [784, 386] width 1568 height 772
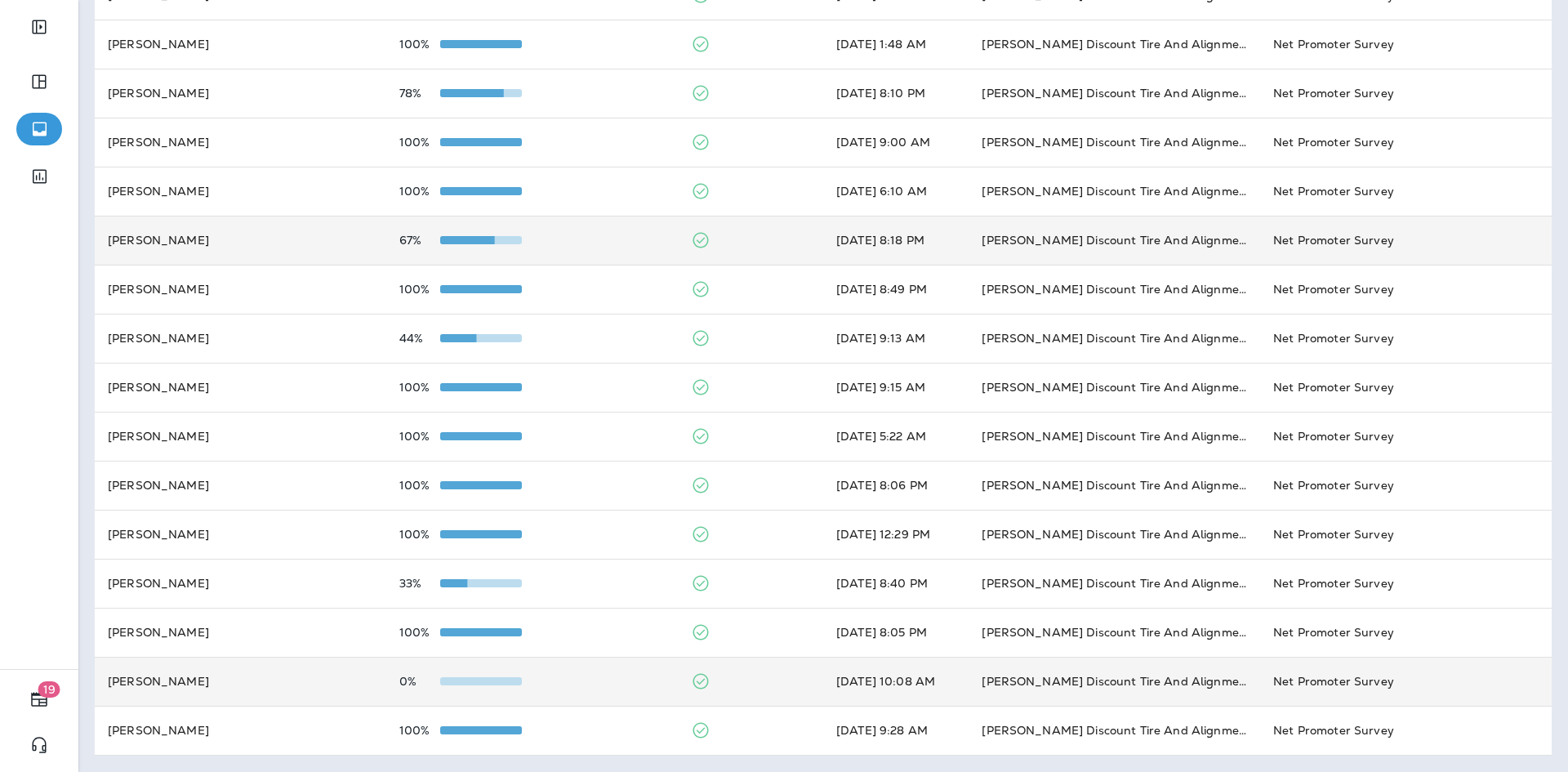
click at [165, 676] on td "[PERSON_NAME]" at bounding box center [239, 680] width 291 height 49
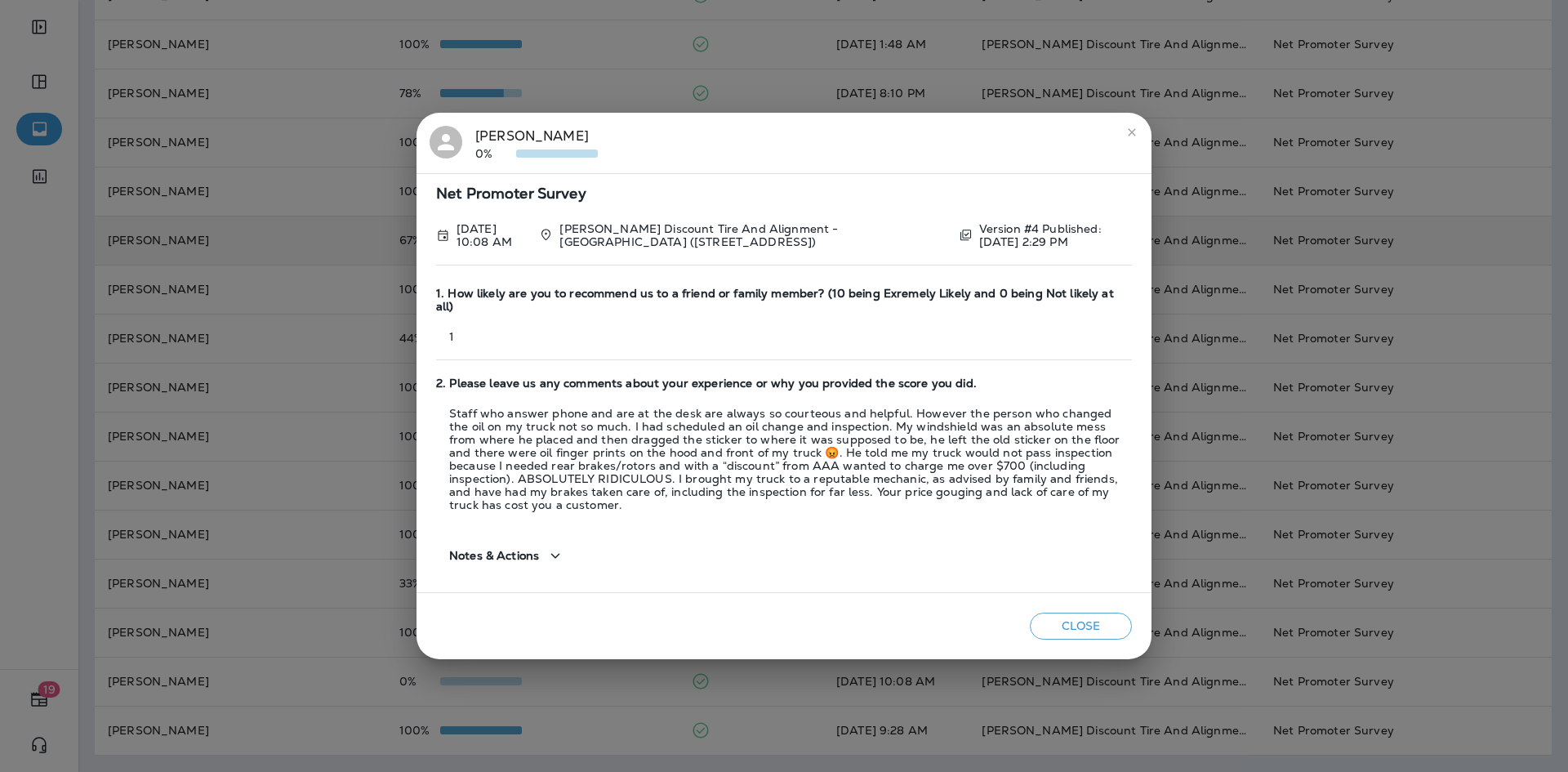
click at [1135, 139] on icon "close" at bounding box center [1132, 132] width 13 height 13
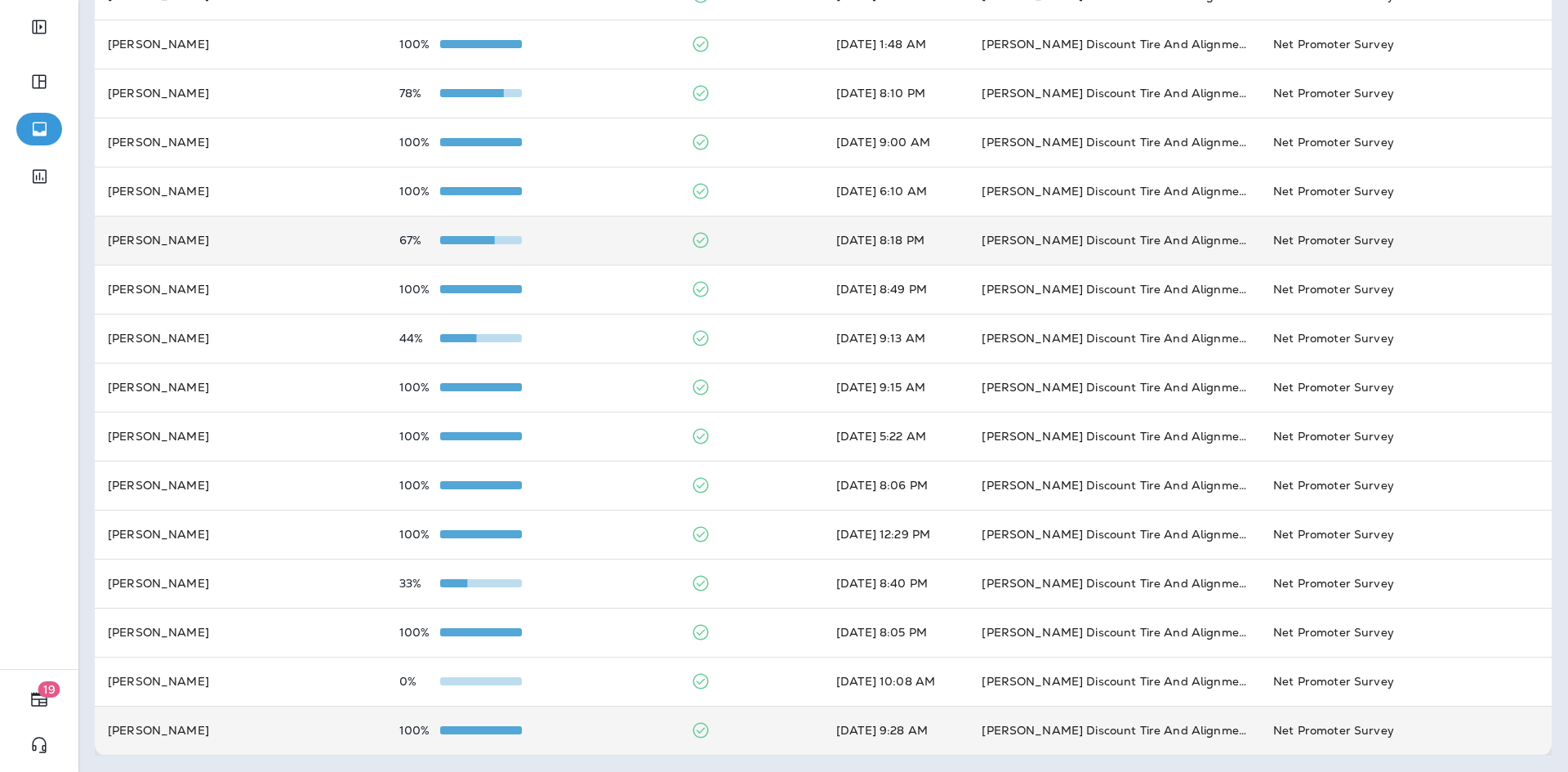
click at [231, 718] on td "[PERSON_NAME]" at bounding box center [239, 729] width 291 height 49
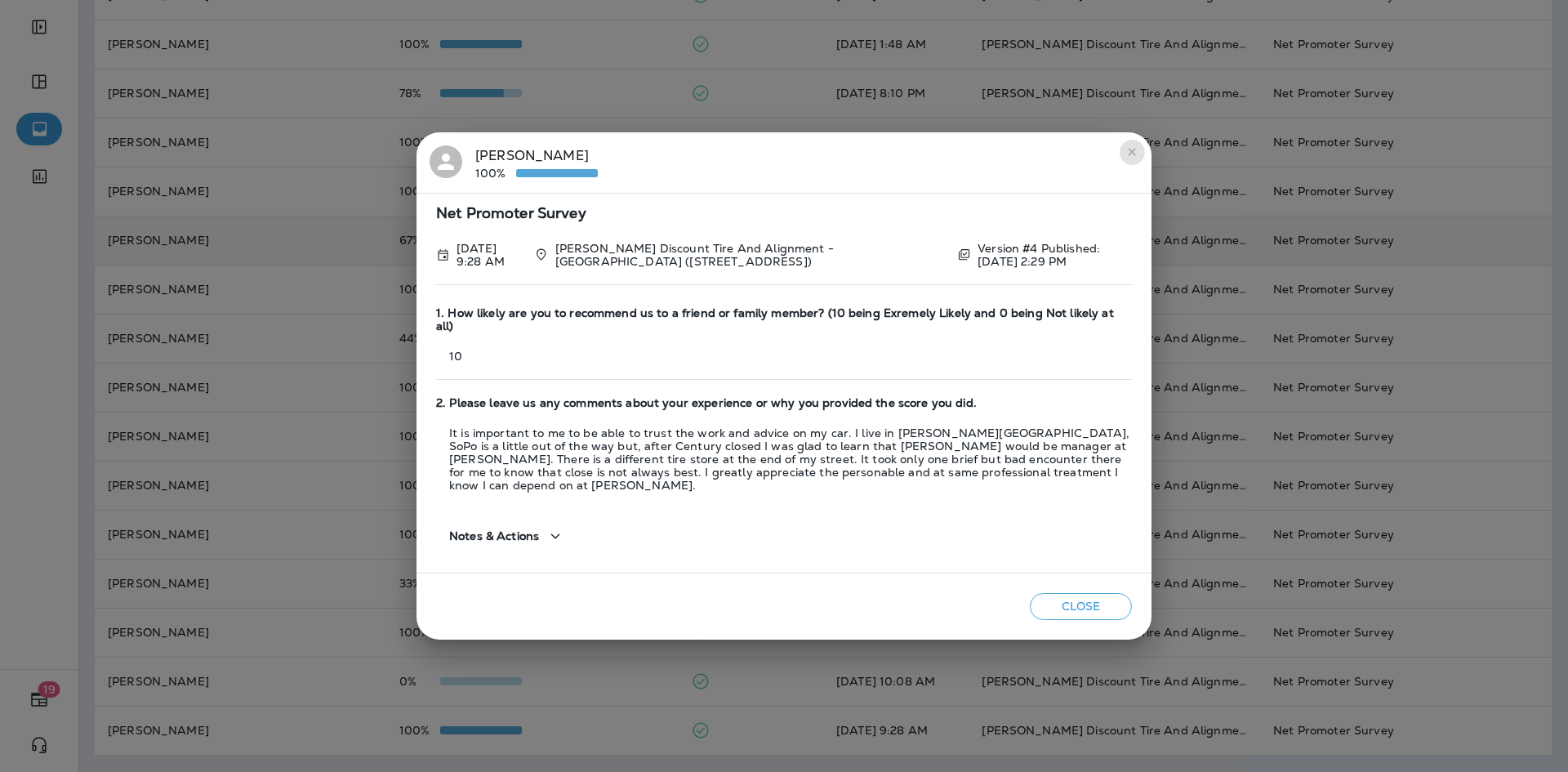
click at [1133, 158] on icon "close" at bounding box center [1132, 152] width 13 height 13
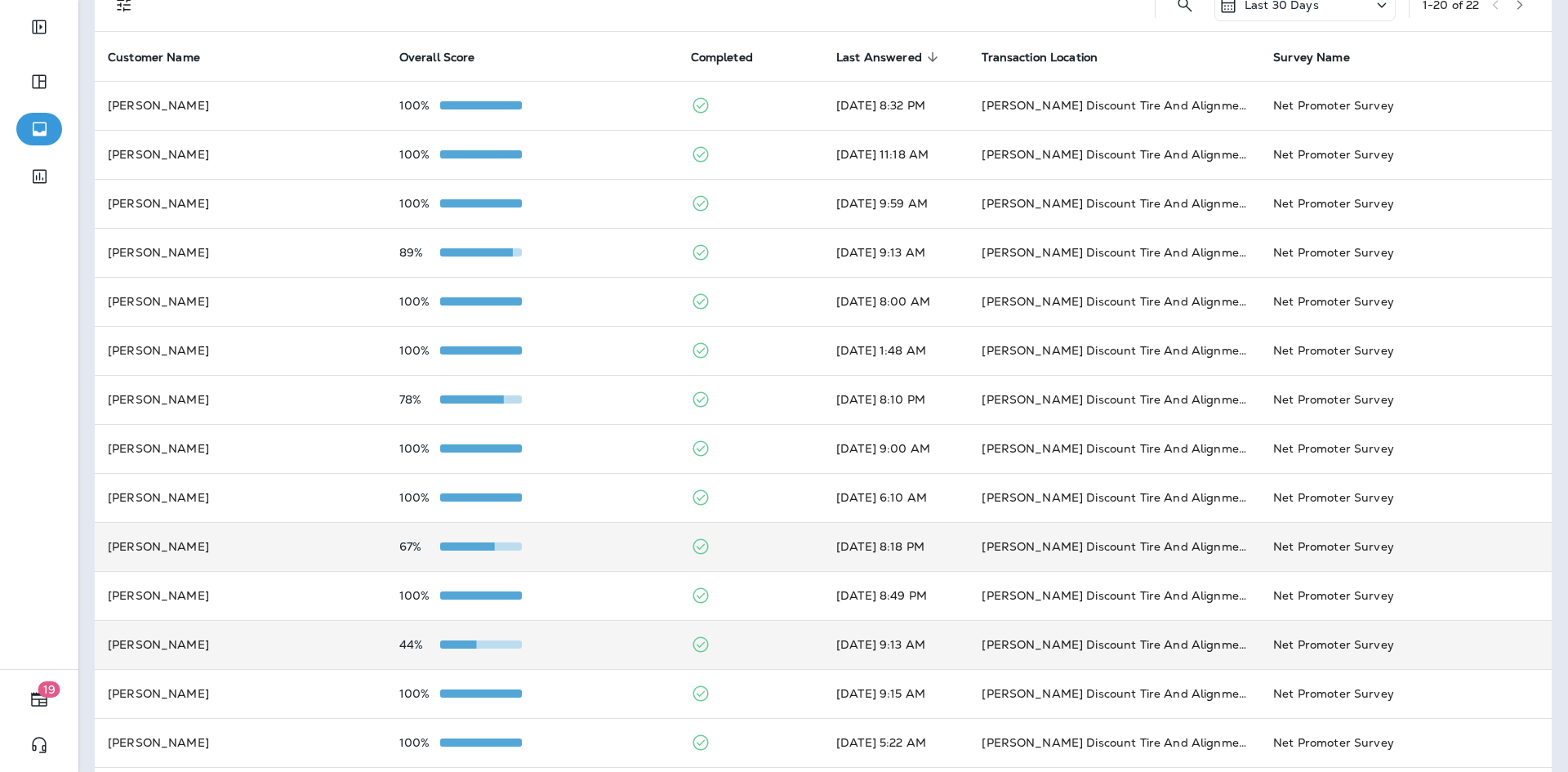
scroll to position [0, 0]
